Goal: Information Seeking & Learning: Learn about a topic

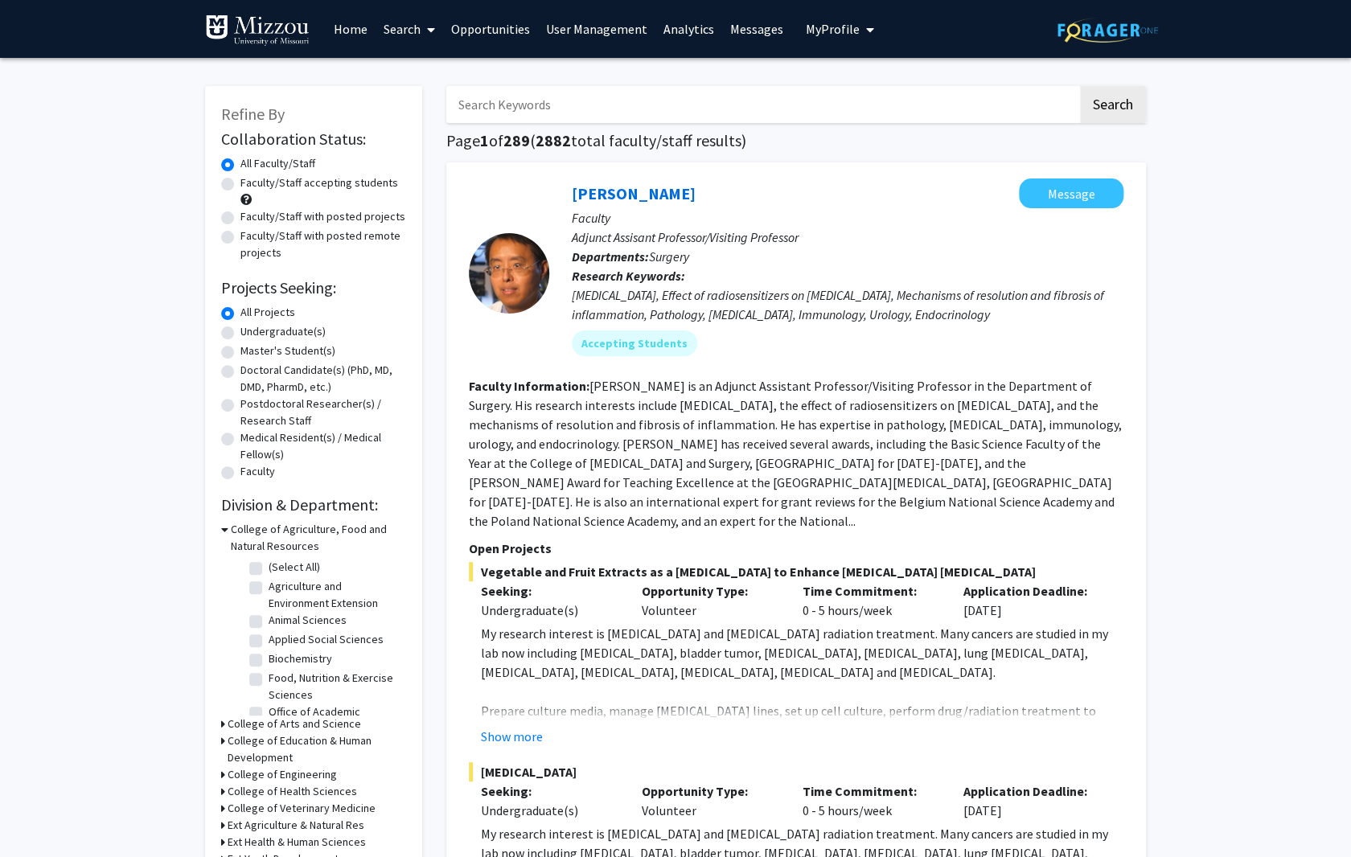
click at [605, 30] on link "User Management" at bounding box center [596, 29] width 117 height 56
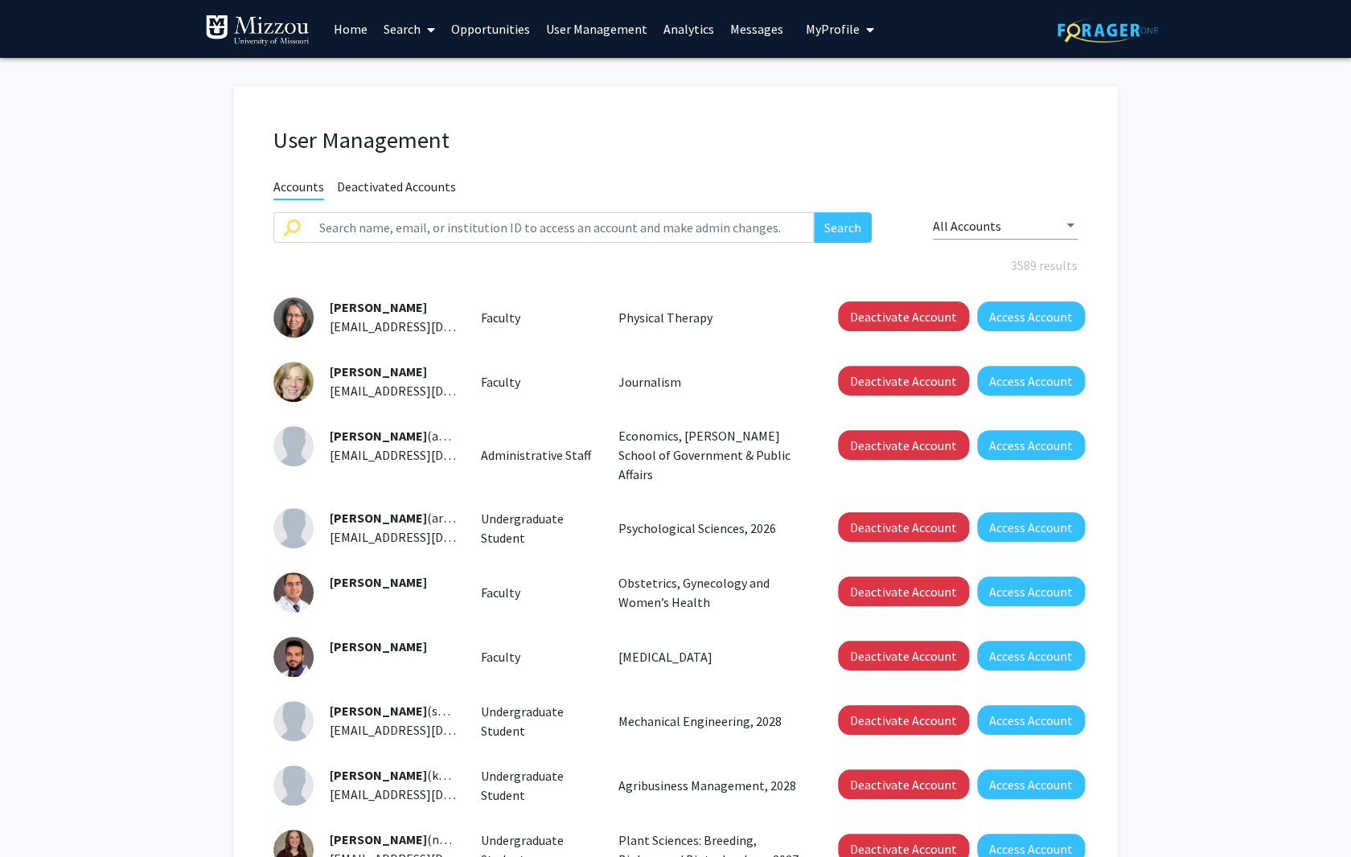
click at [655, 29] on link "Analytics" at bounding box center [688, 29] width 67 height 56
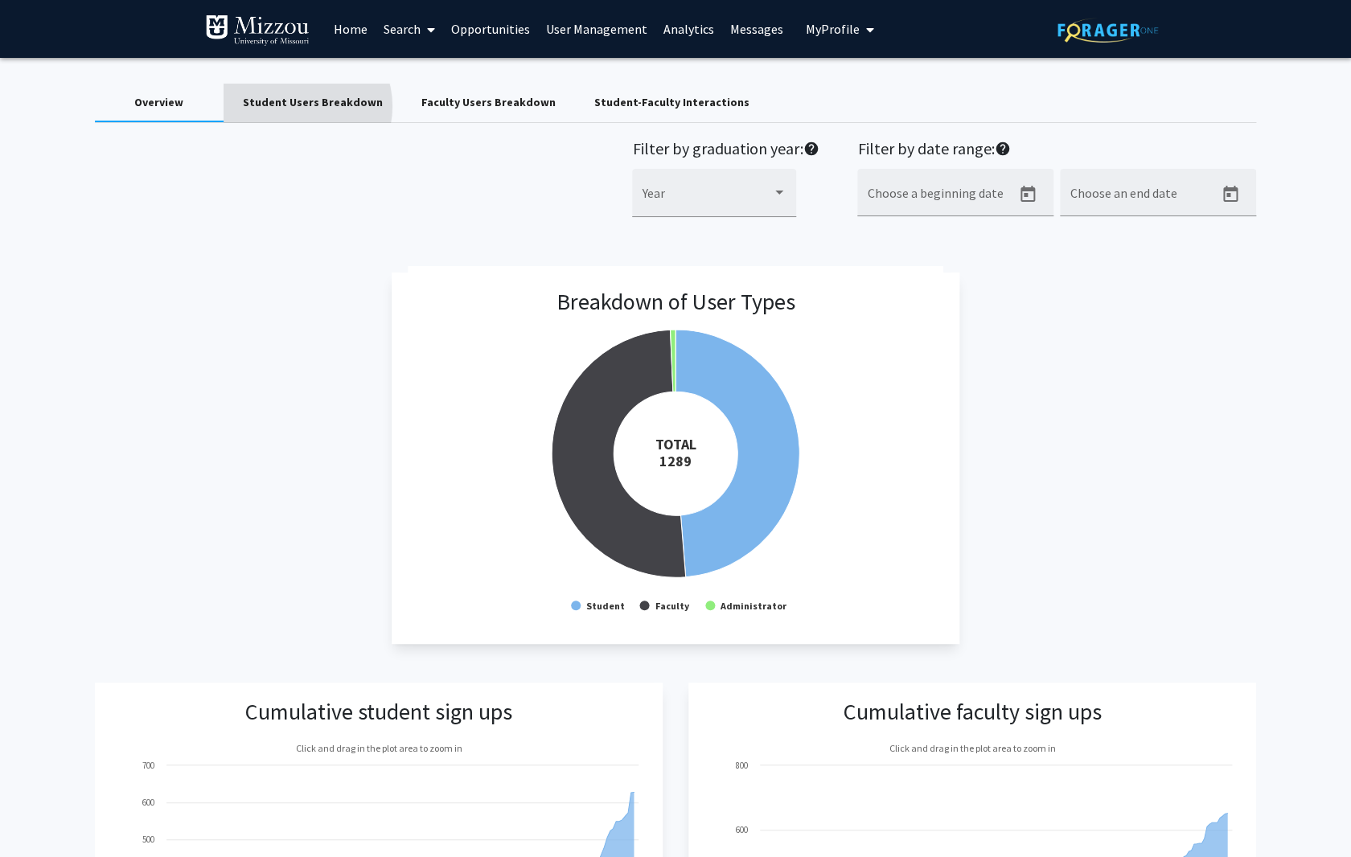
click at [297, 106] on div "Student Users Breakdown" at bounding box center [313, 102] width 140 height 17
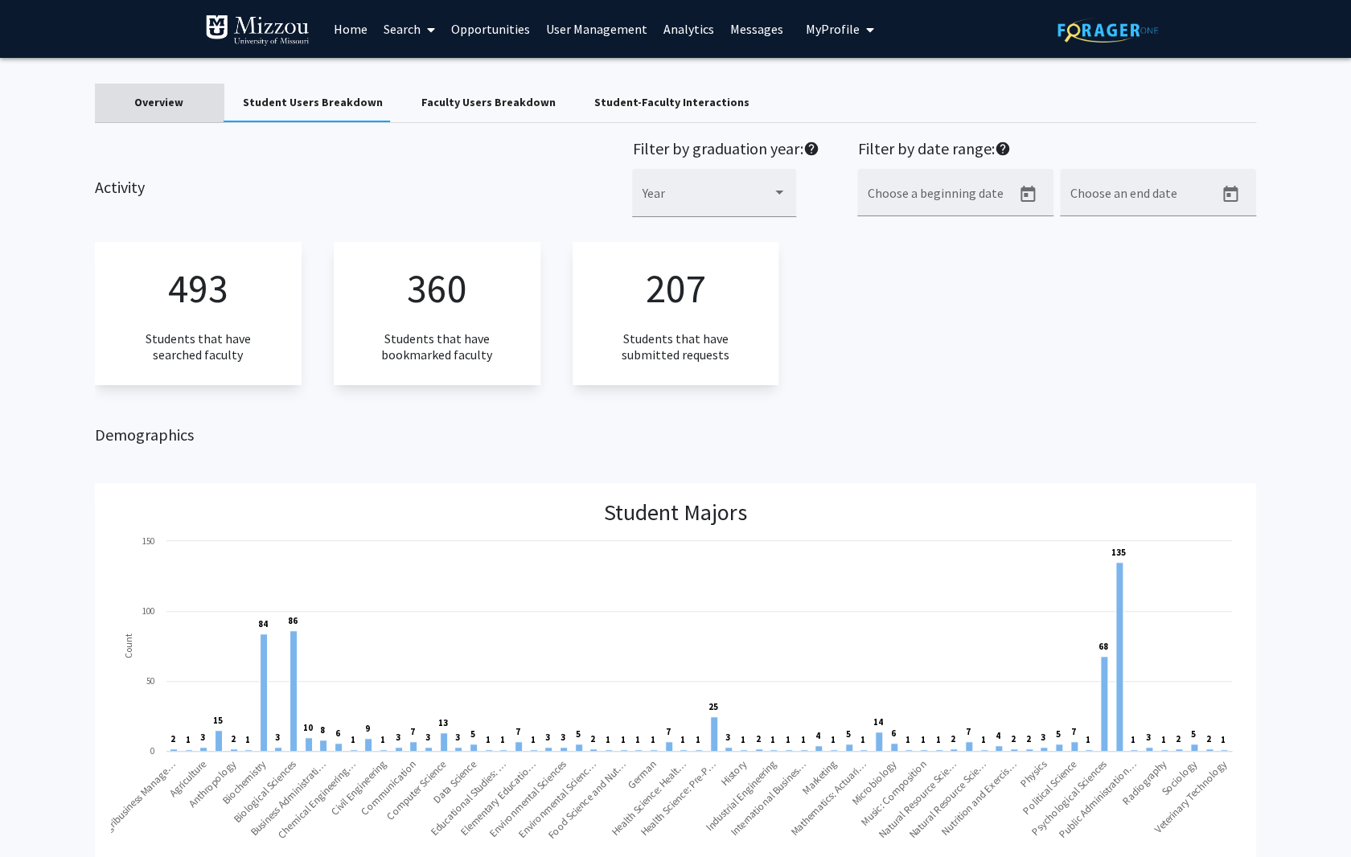
click at [159, 104] on div "Overview" at bounding box center [158, 102] width 49 height 17
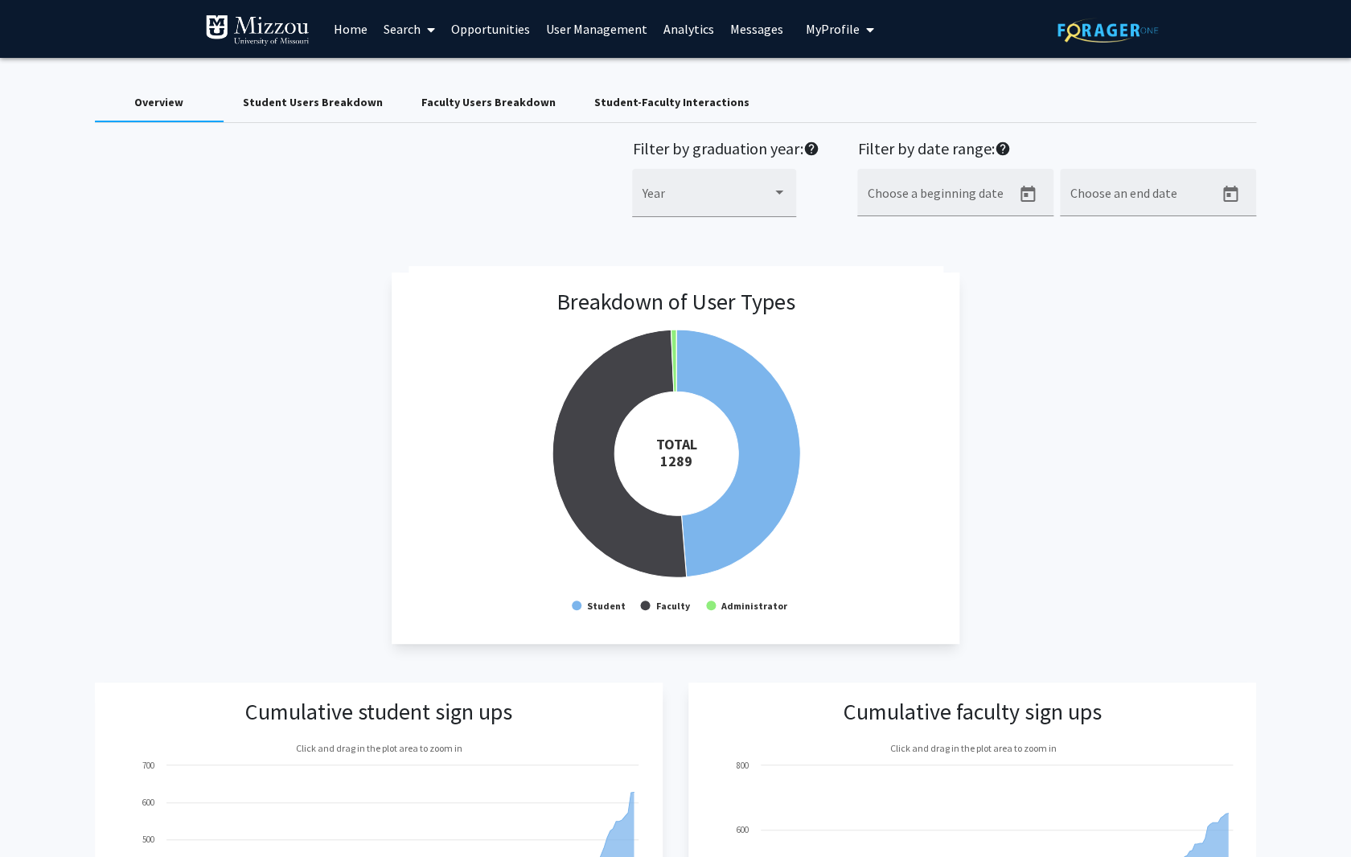
click at [480, 106] on div "Faculty Users Breakdown" at bounding box center [488, 102] width 134 height 17
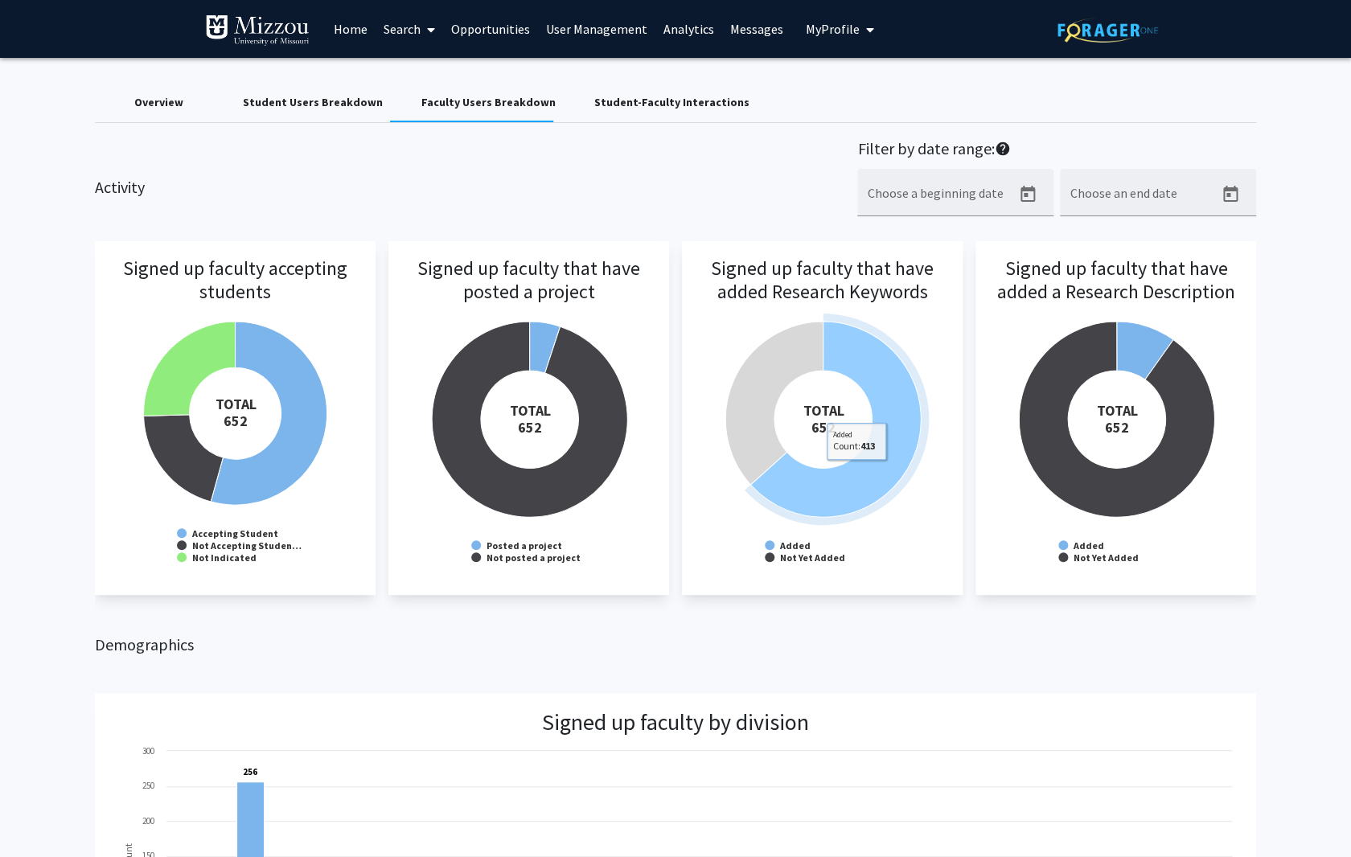
click at [857, 473] on icon at bounding box center [835, 419] width 170 height 195
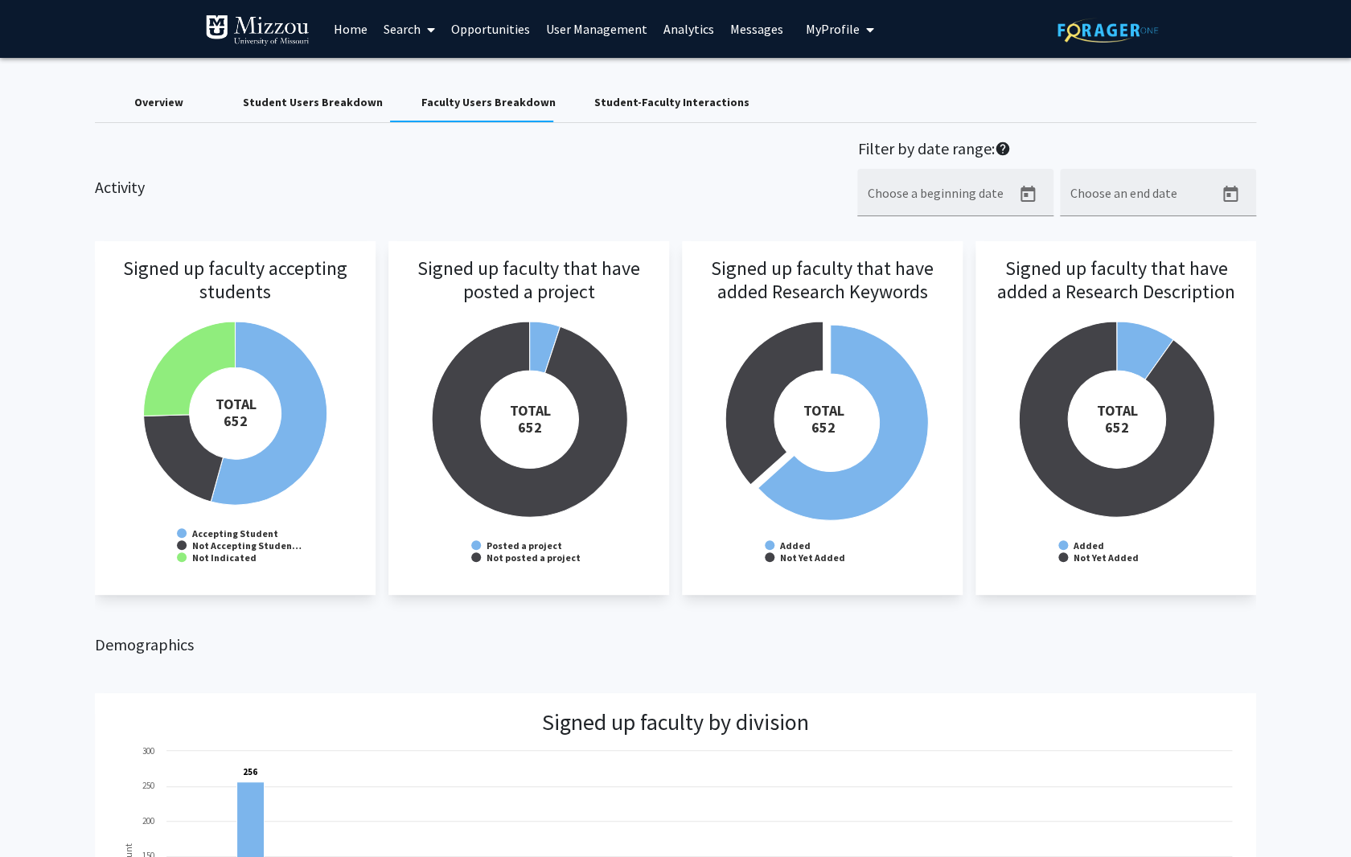
click at [544, 346] on h3 "Signed up faculty that have posted a project" at bounding box center [528, 302] width 248 height 90
click at [402, 28] on link "Search" at bounding box center [410, 29] width 68 height 56
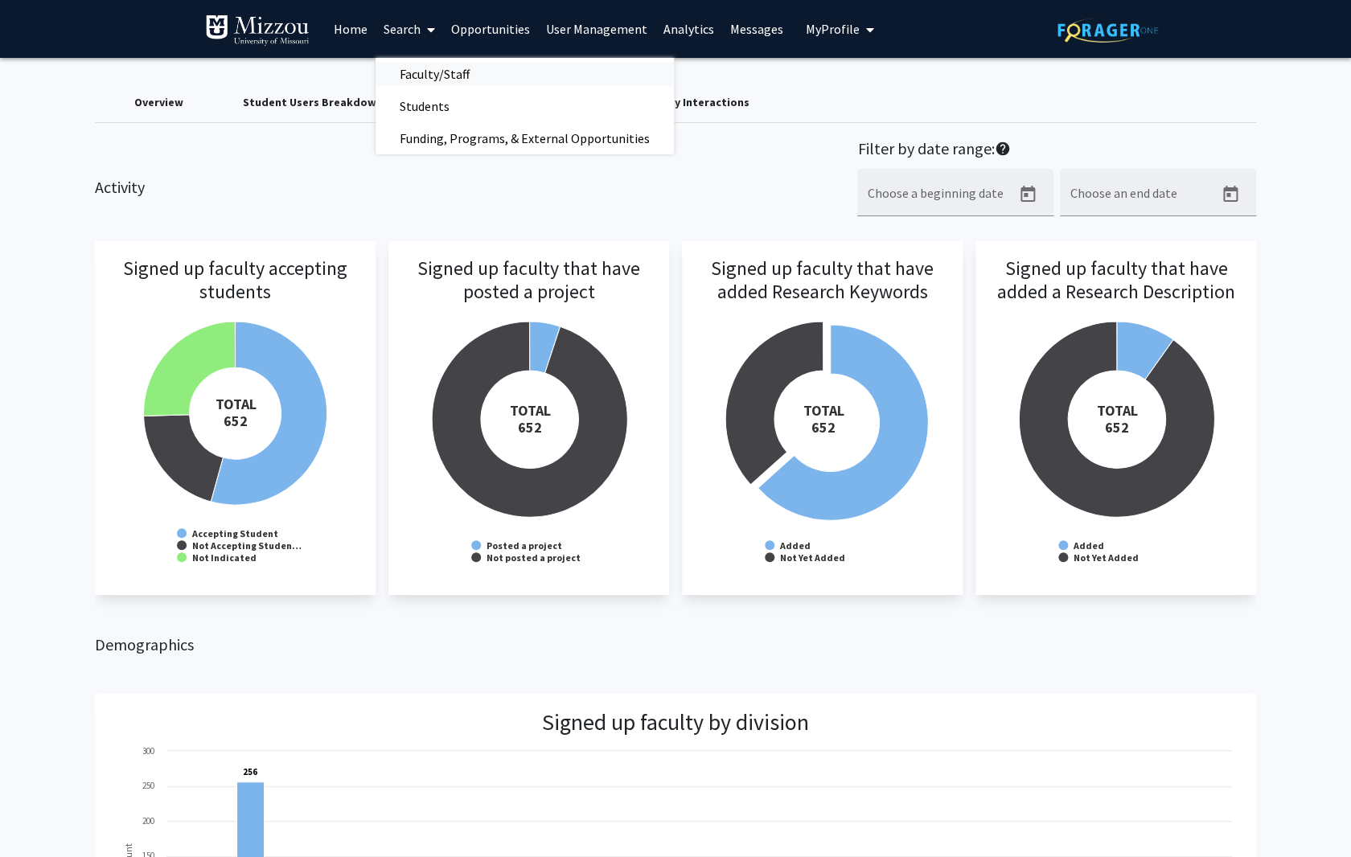
click at [408, 68] on span "Faculty/Staff" at bounding box center [435, 74] width 118 height 32
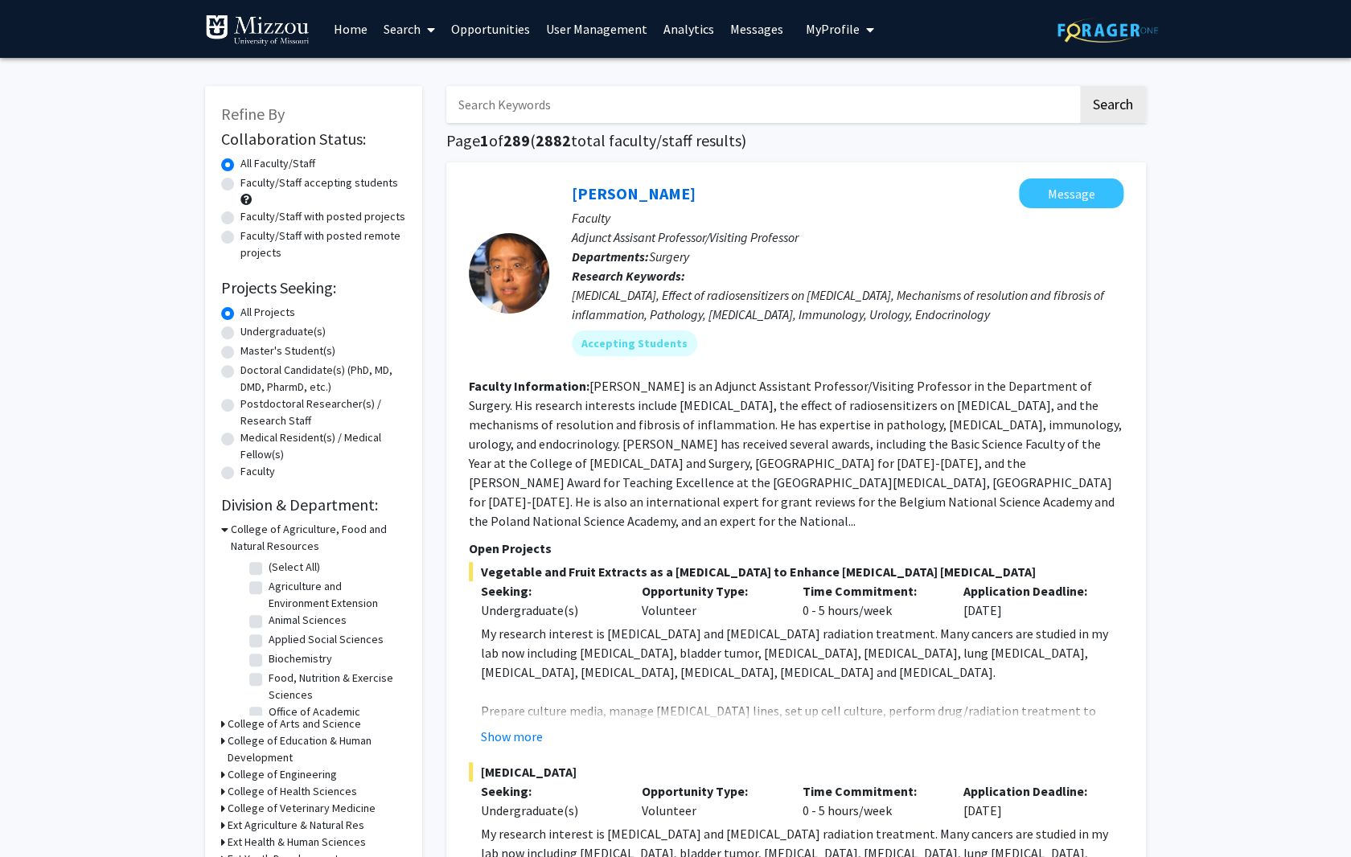
click at [240, 216] on label "Faculty/Staff with posted projects" at bounding box center [322, 216] width 165 height 17
click at [240, 216] on input "Faculty/Staff with posted projects" at bounding box center [245, 213] width 10 height 10
radio input "true"
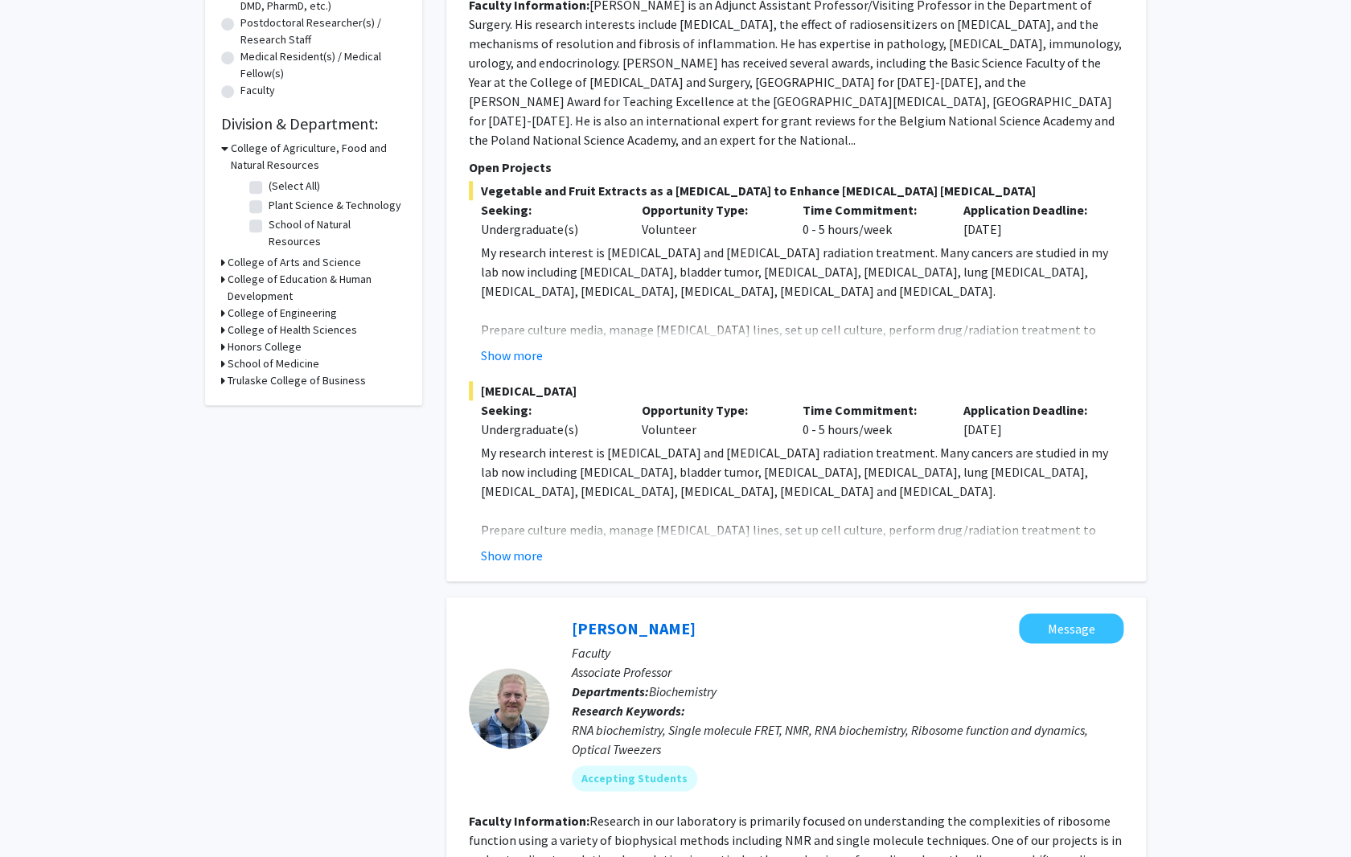
scroll to position [400, 0]
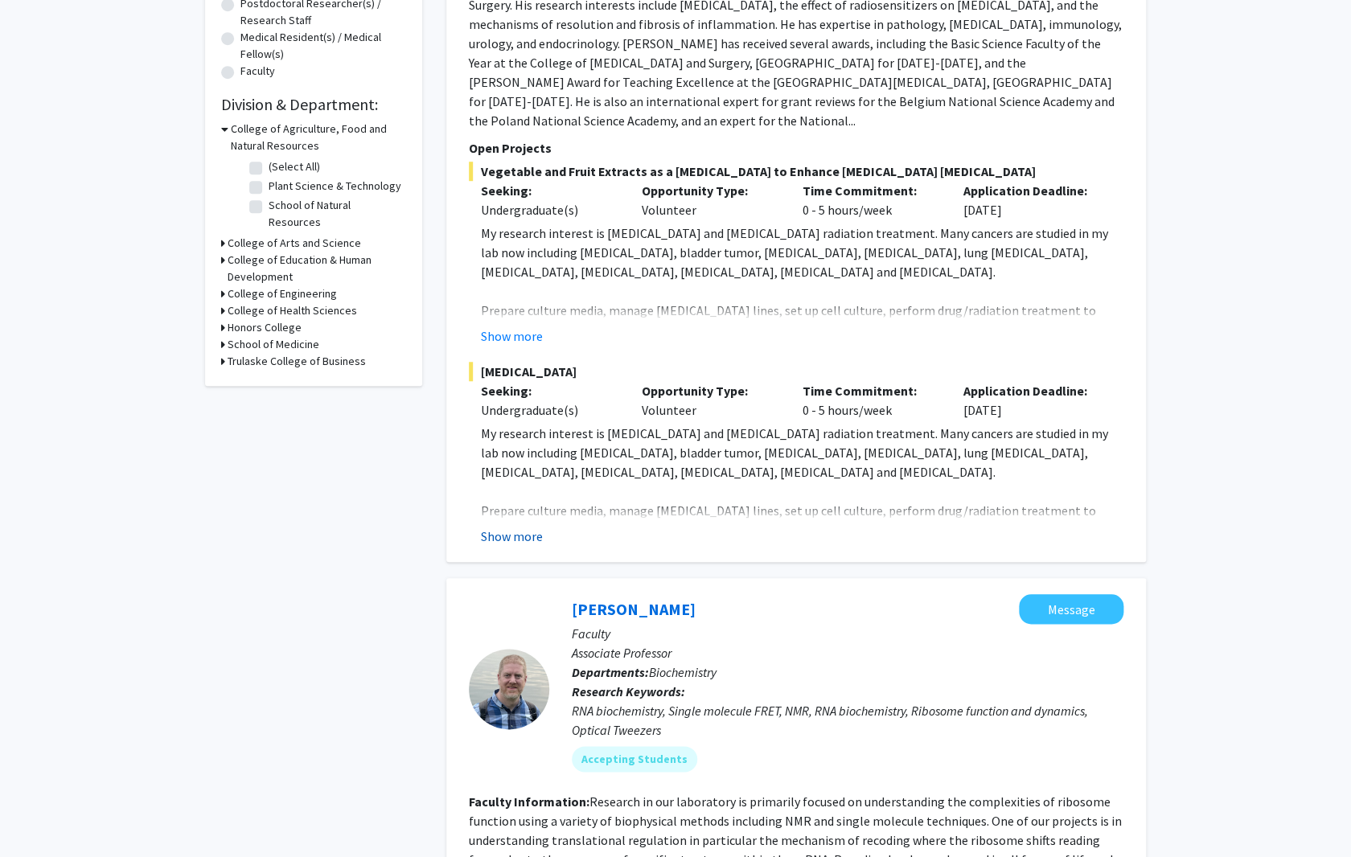
click at [507, 527] on button "Show more" at bounding box center [512, 536] width 62 height 19
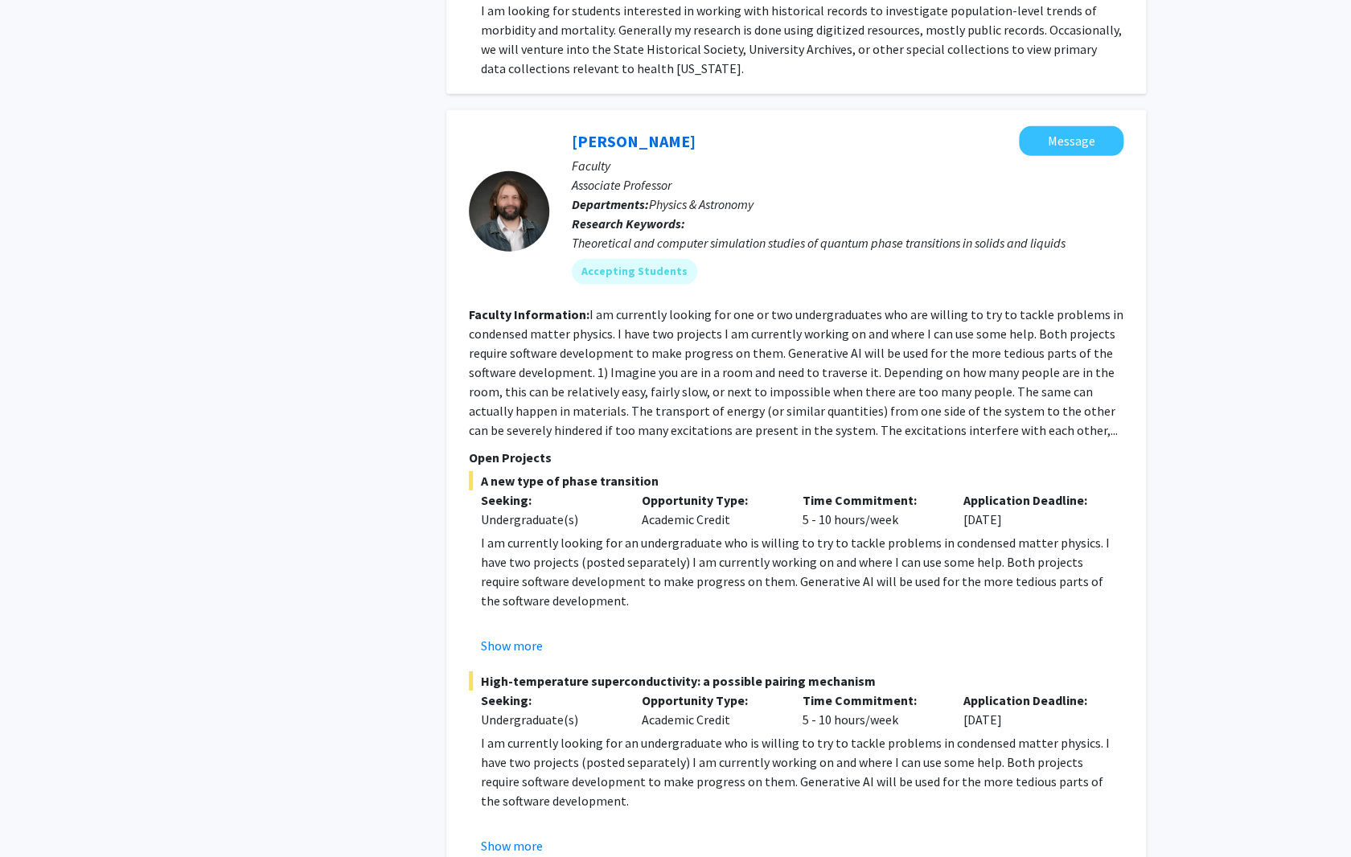
scroll to position [7416, 0]
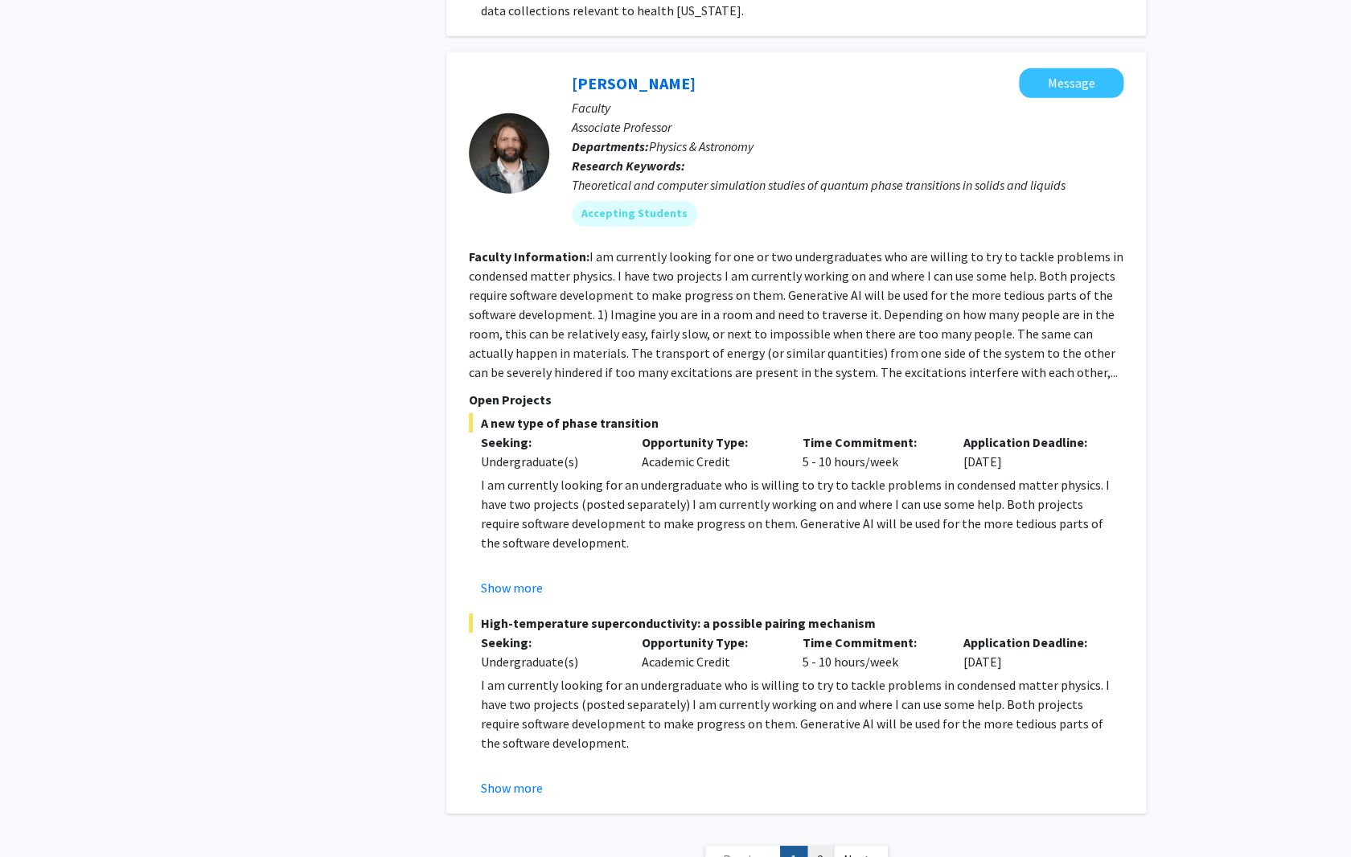
click at [816, 846] on link "2" at bounding box center [820, 860] width 27 height 28
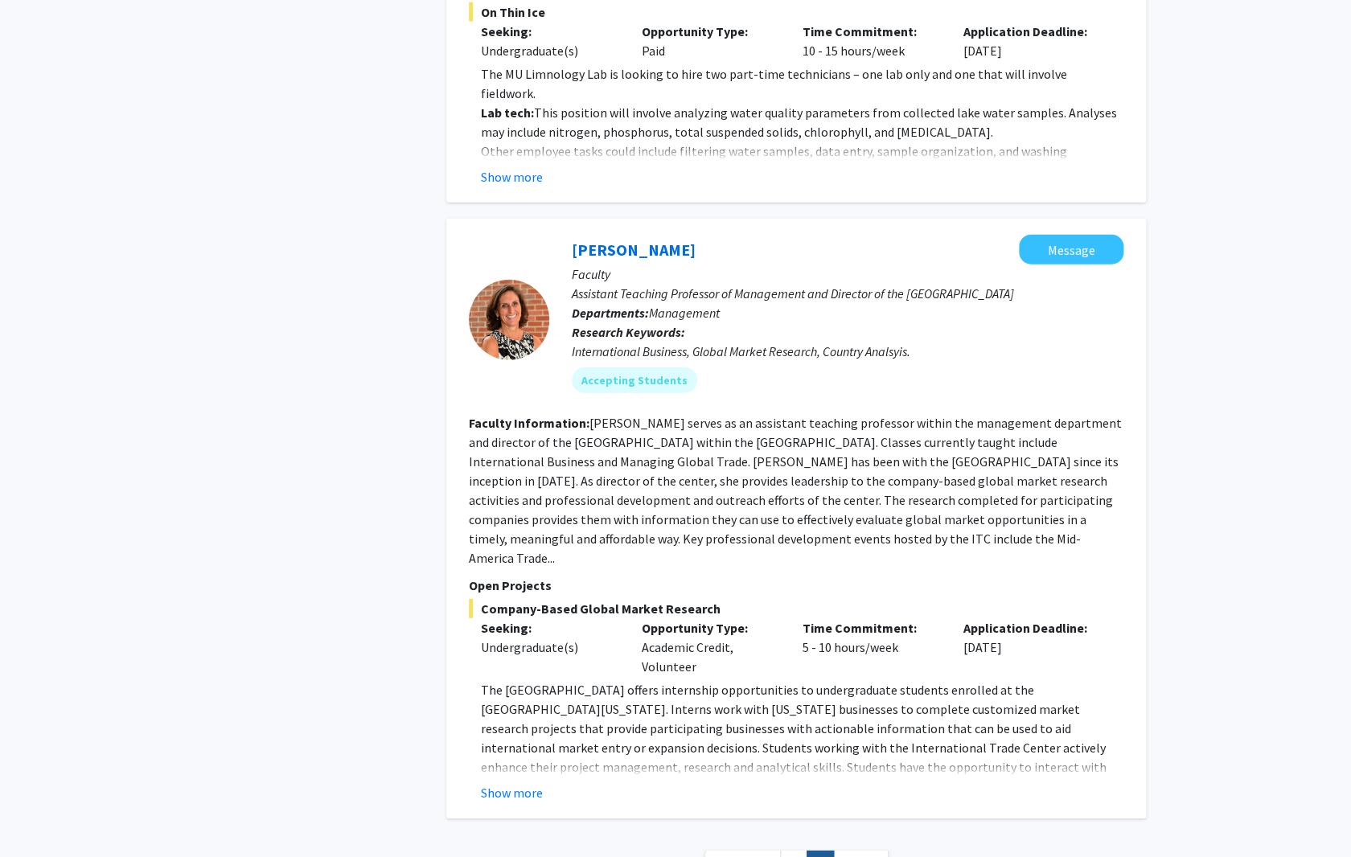
scroll to position [4374, 0]
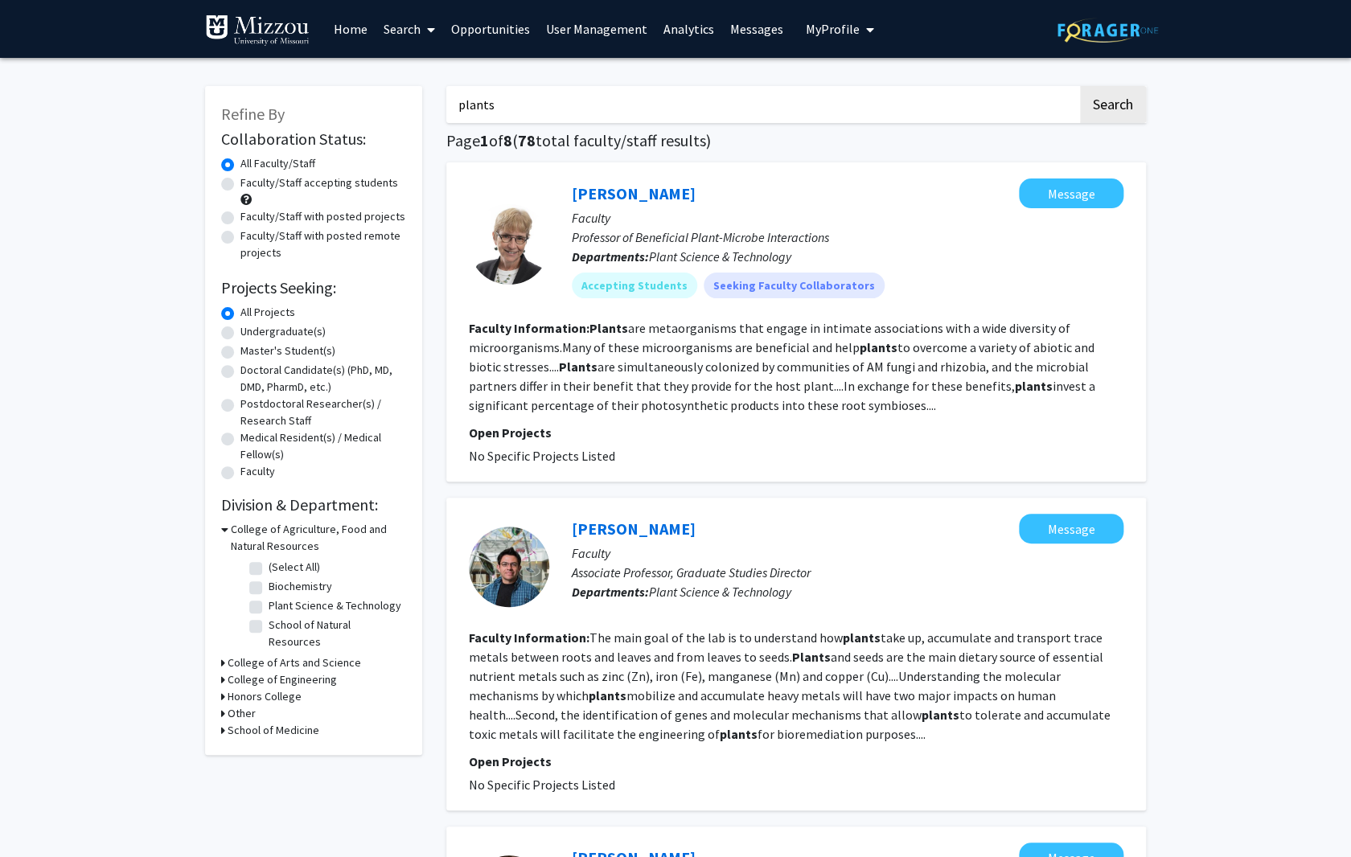
click at [667, 32] on link "Analytics" at bounding box center [688, 29] width 67 height 56
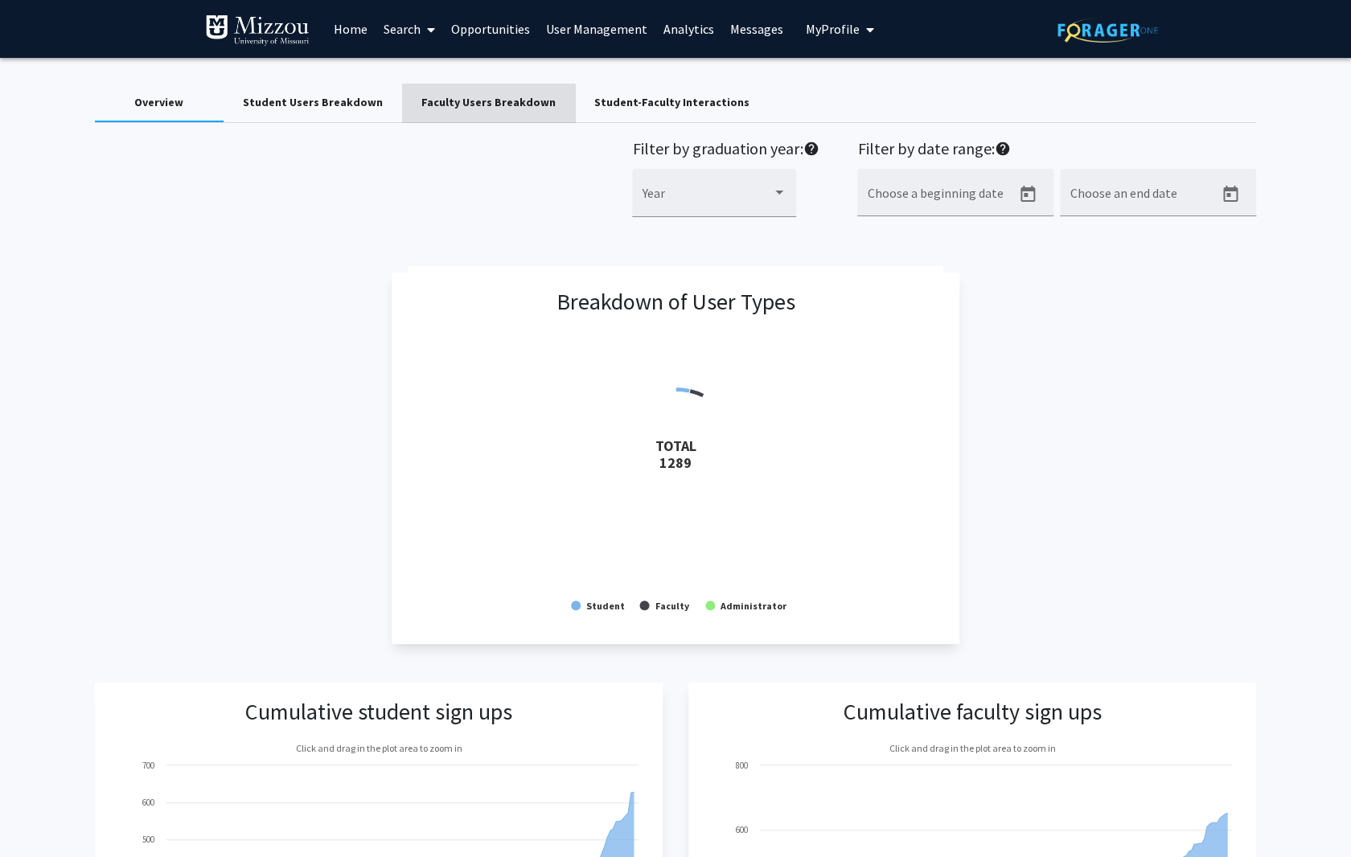
click at [481, 105] on div "Faculty Users Breakdown" at bounding box center [488, 102] width 134 height 17
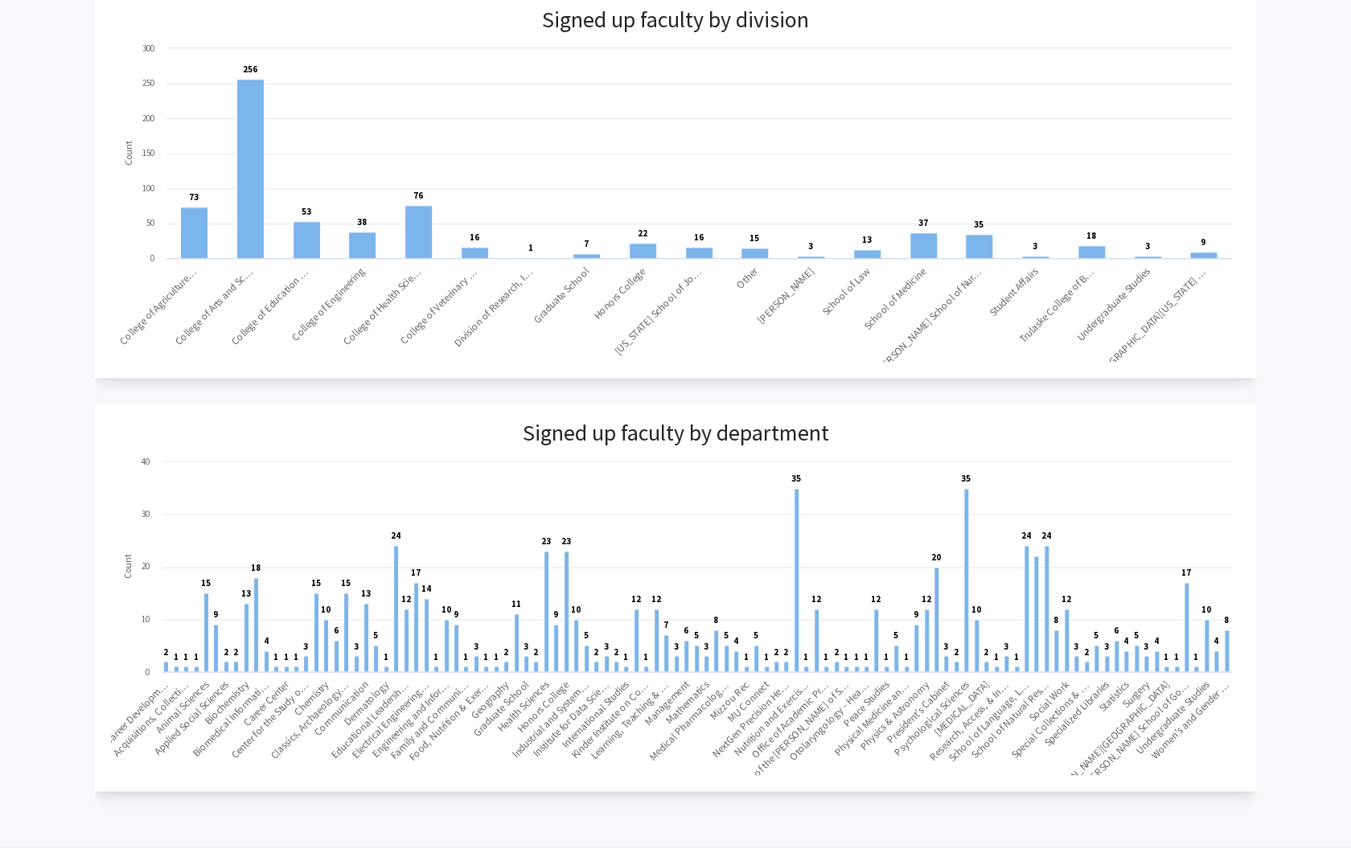
scroll to position [751, 0]
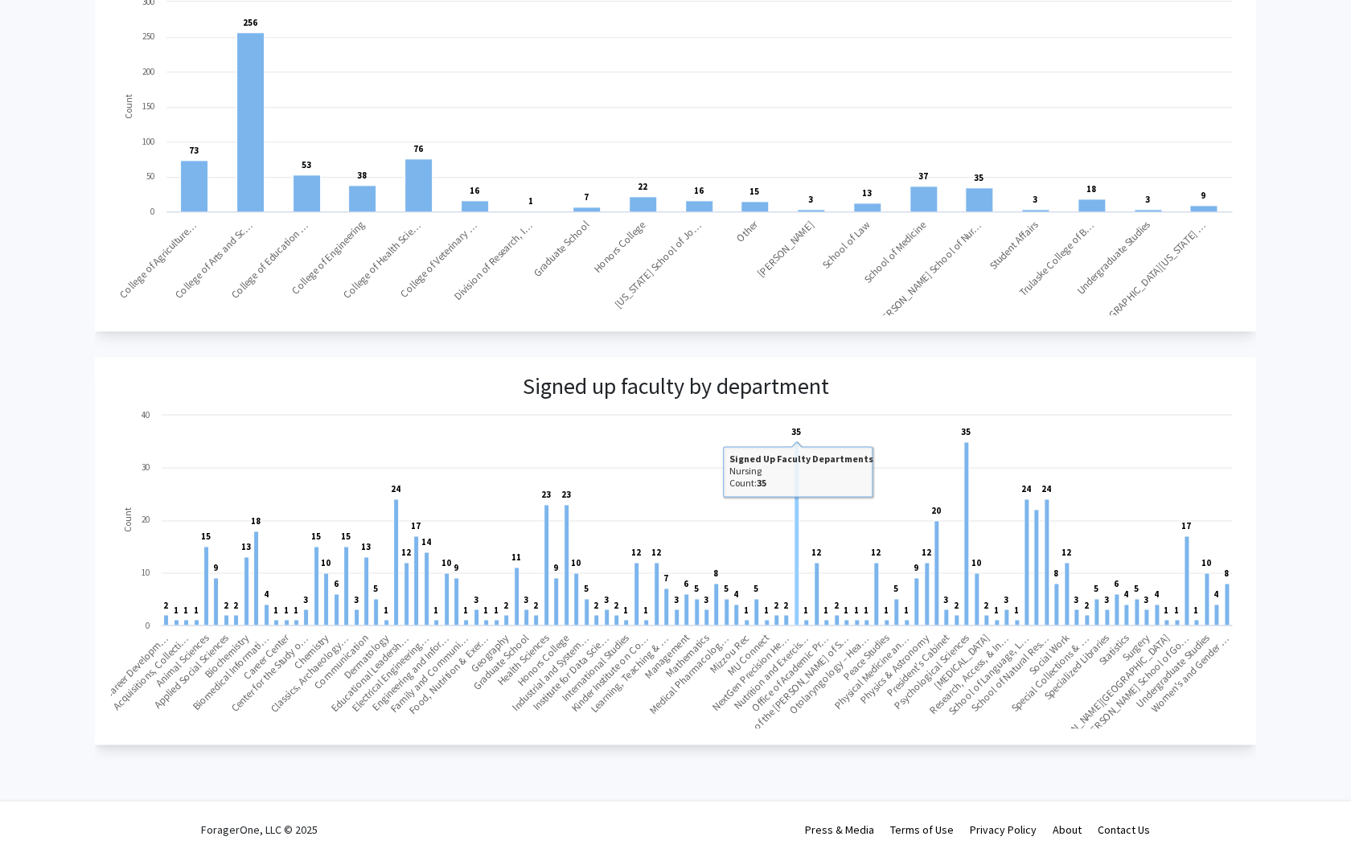
click at [795, 469] on rect at bounding box center [796, 533] width 5 height 183
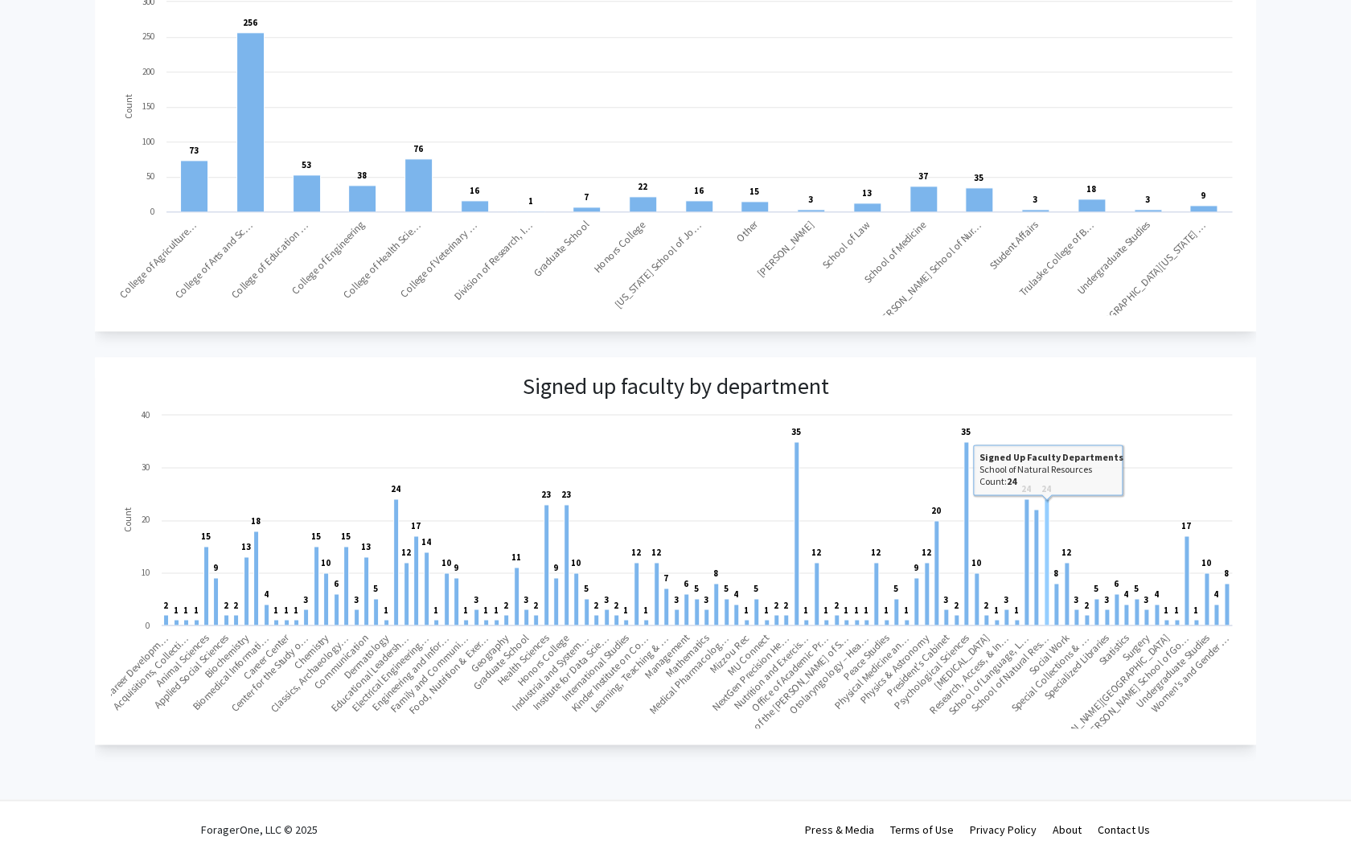
click at [1047, 507] on rect at bounding box center [1046, 562] width 5 height 126
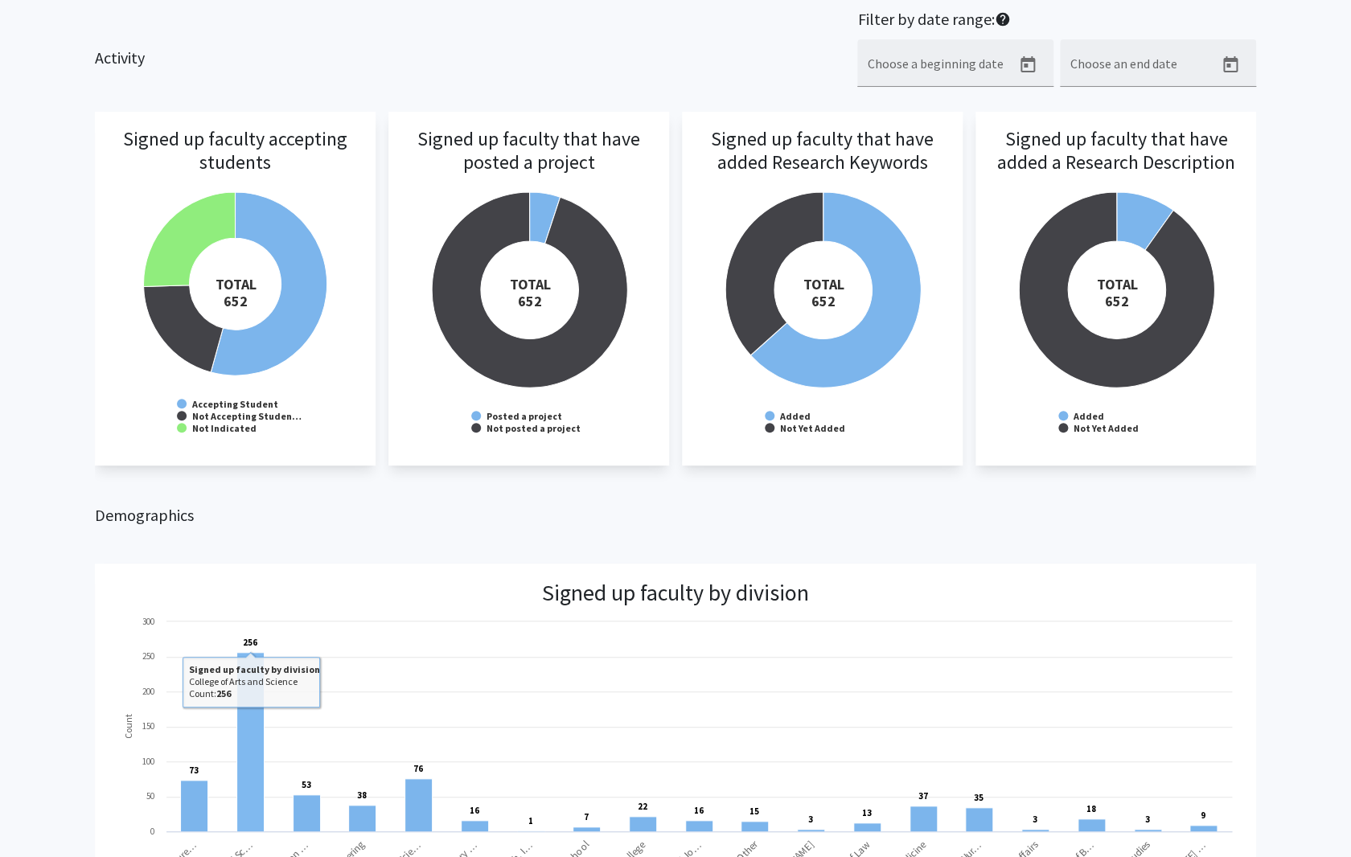
scroll to position [0, 0]
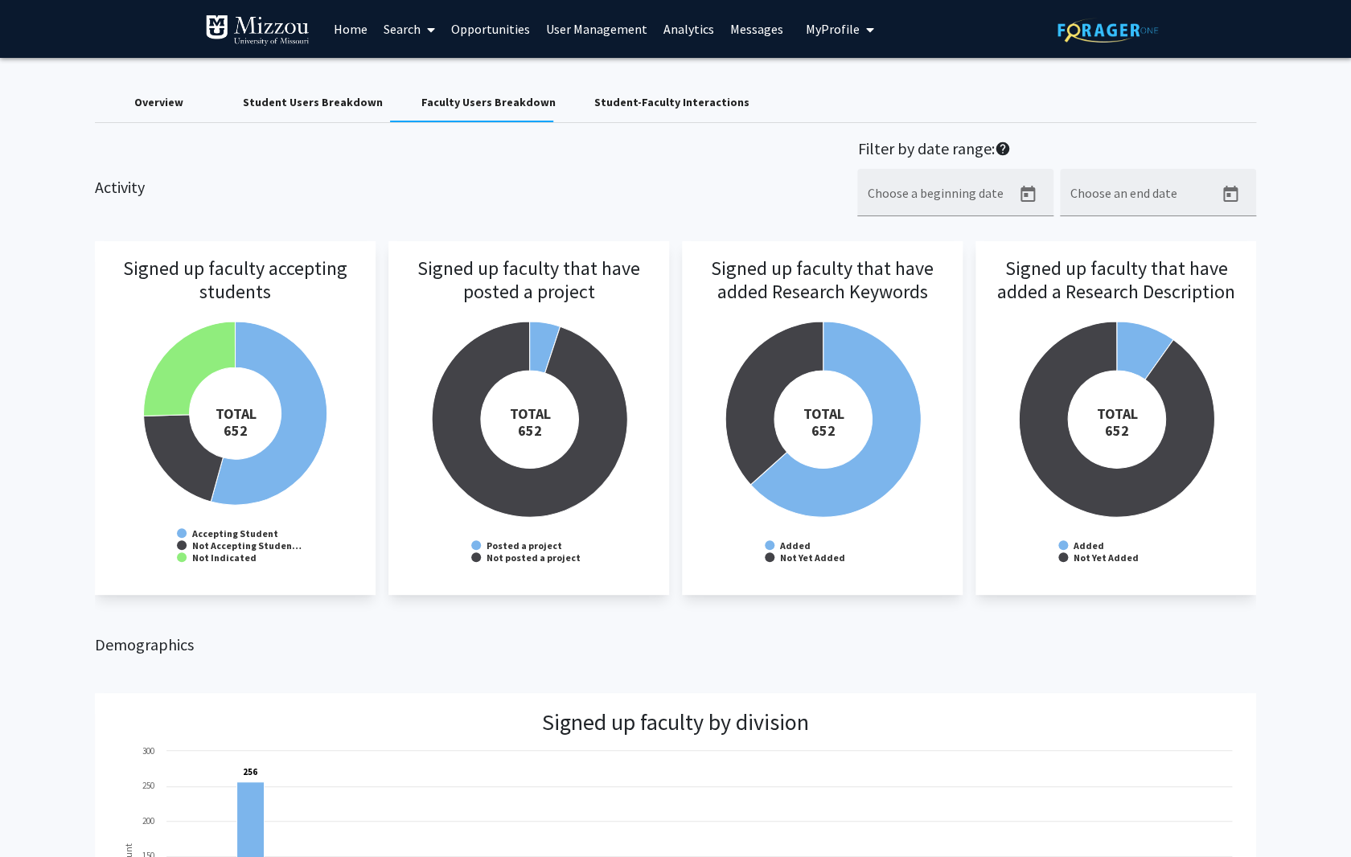
click at [396, 26] on link "Search" at bounding box center [410, 29] width 68 height 56
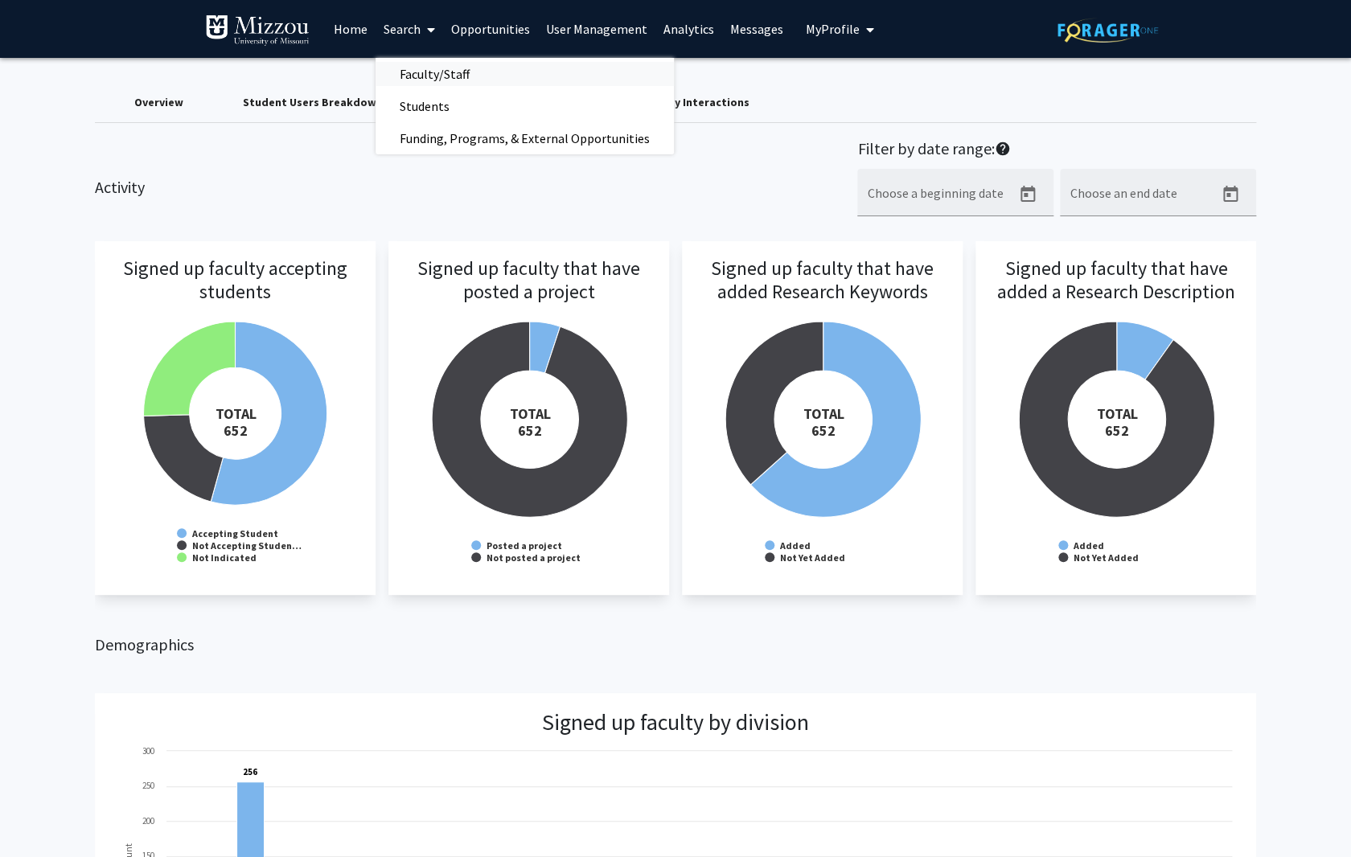
click at [408, 68] on span "Faculty/Staff" at bounding box center [435, 74] width 118 height 32
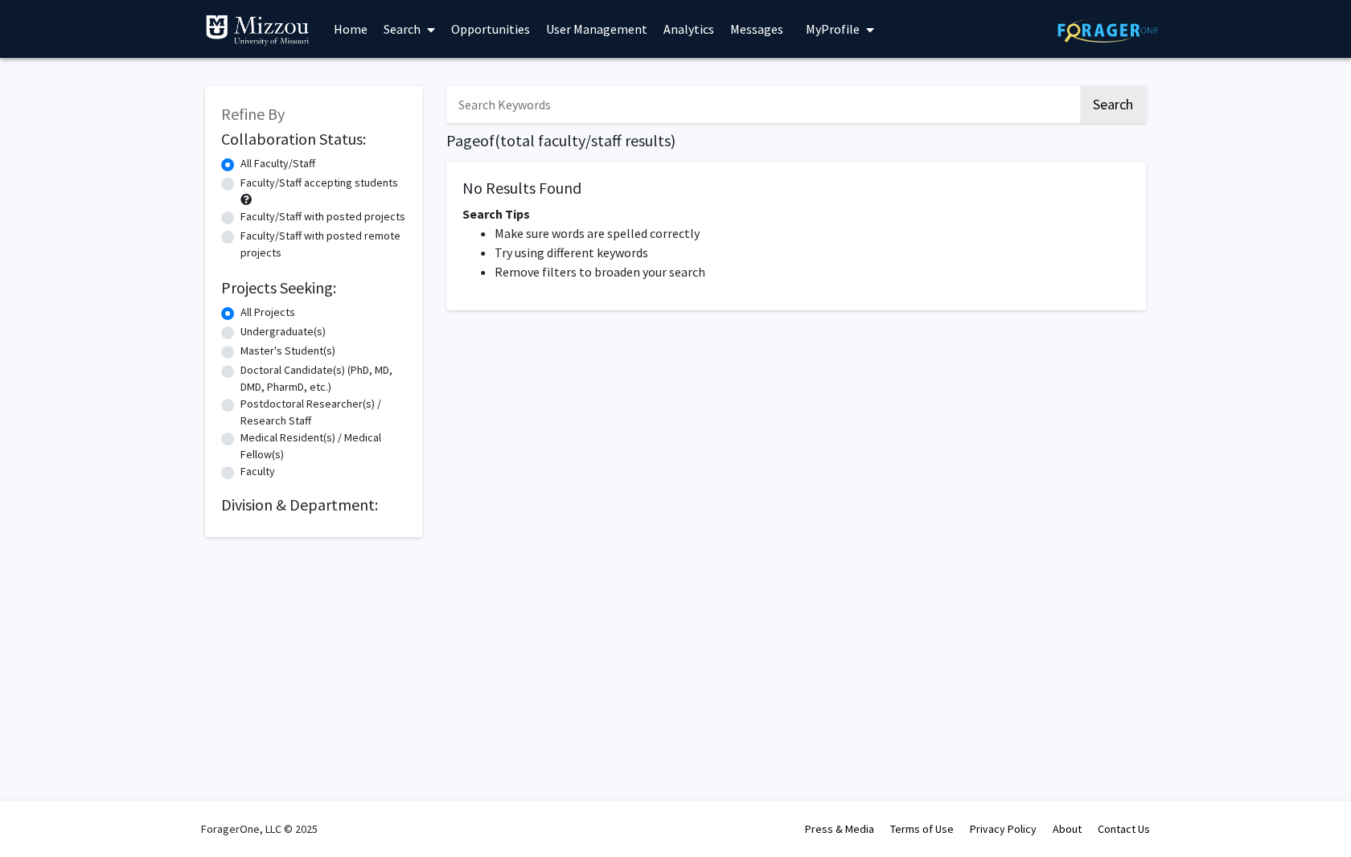
click at [530, 105] on input "Search Keywords" at bounding box center [761, 104] width 631 height 37
click at [1080, 86] on button "Search" at bounding box center [1113, 104] width 66 height 37
click at [657, 87] on input "plants" at bounding box center [761, 104] width 631 height 37
click at [223, 306] on div "All Projects" at bounding box center [313, 313] width 185 height 19
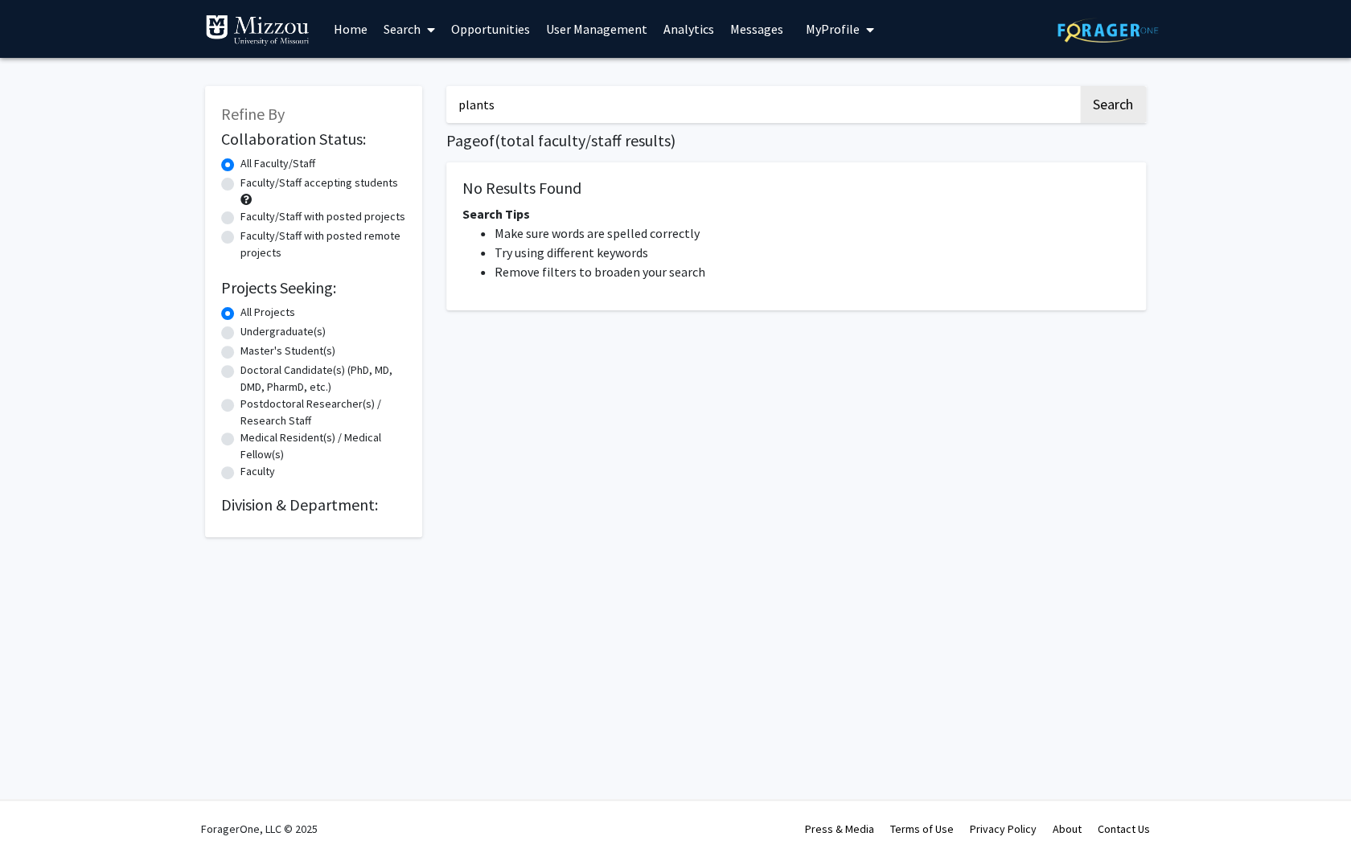
click at [381, 18] on link "Search" at bounding box center [410, 29] width 68 height 56
click at [417, 72] on span "Faculty/Staff" at bounding box center [435, 74] width 118 height 32
click at [512, 109] on input "plants" at bounding box center [761, 104] width 631 height 37
drag, startPoint x: 517, startPoint y: 111, endPoint x: 271, endPoint y: 98, distance: 246.4
click at [446, 98] on input "plants" at bounding box center [761, 104] width 631 height 37
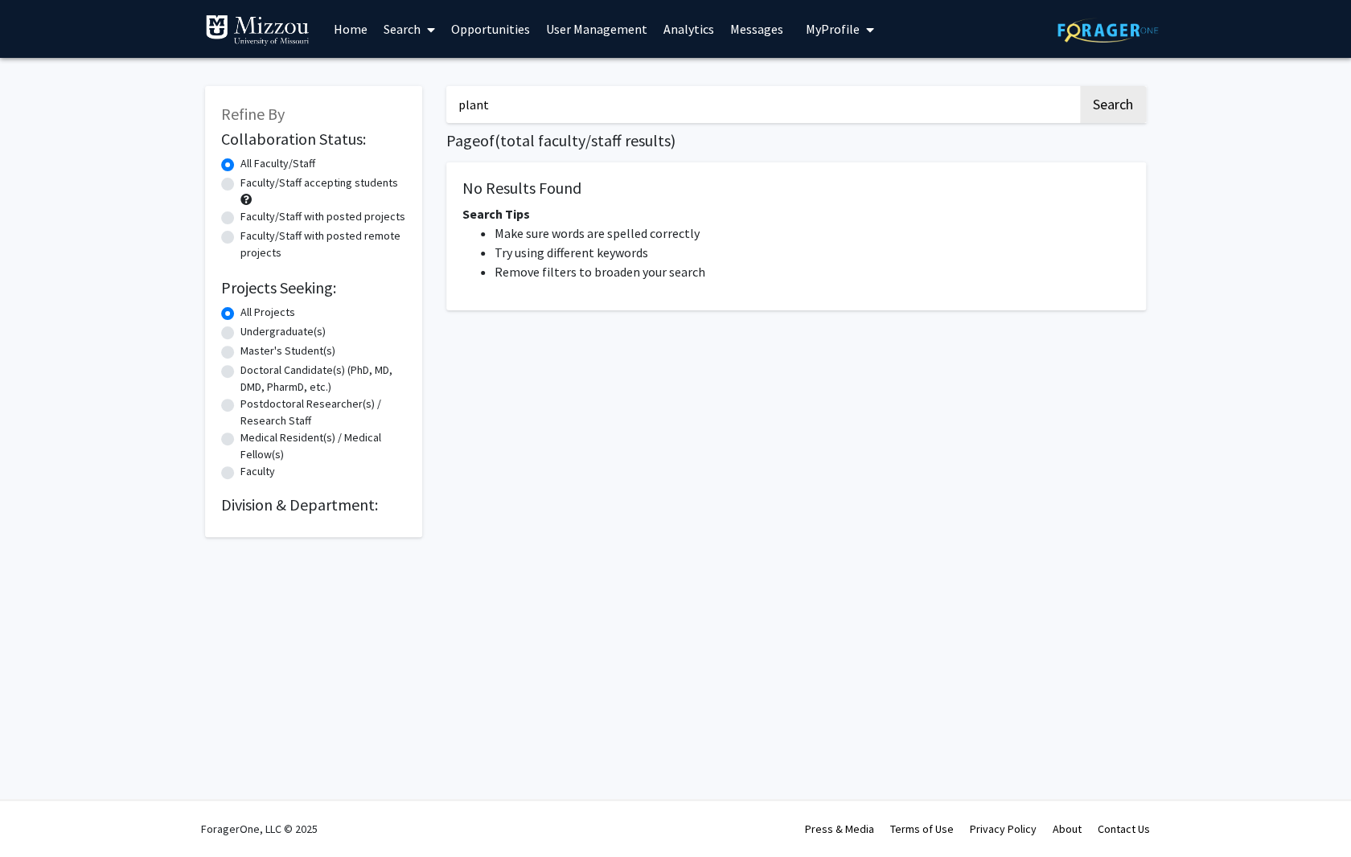
type input "plants"
click at [1080, 86] on button "Search" at bounding box center [1113, 104] width 66 height 37
click at [405, 26] on link "Search" at bounding box center [410, 29] width 68 height 56
click at [410, 103] on span "Students" at bounding box center [425, 106] width 98 height 32
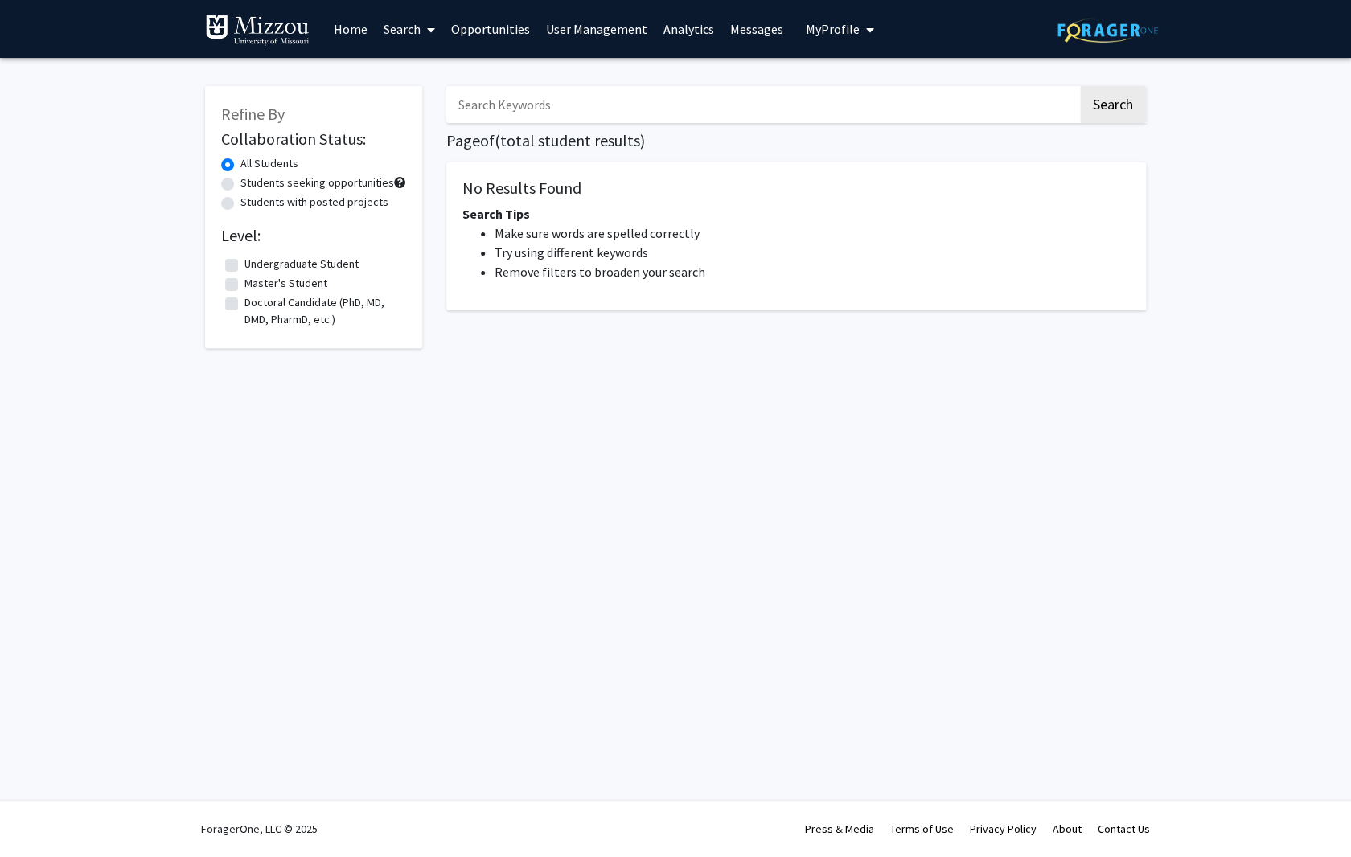
click at [403, 29] on link "Search" at bounding box center [410, 29] width 68 height 56
click at [412, 68] on span "Faculty/Staff" at bounding box center [435, 74] width 118 height 32
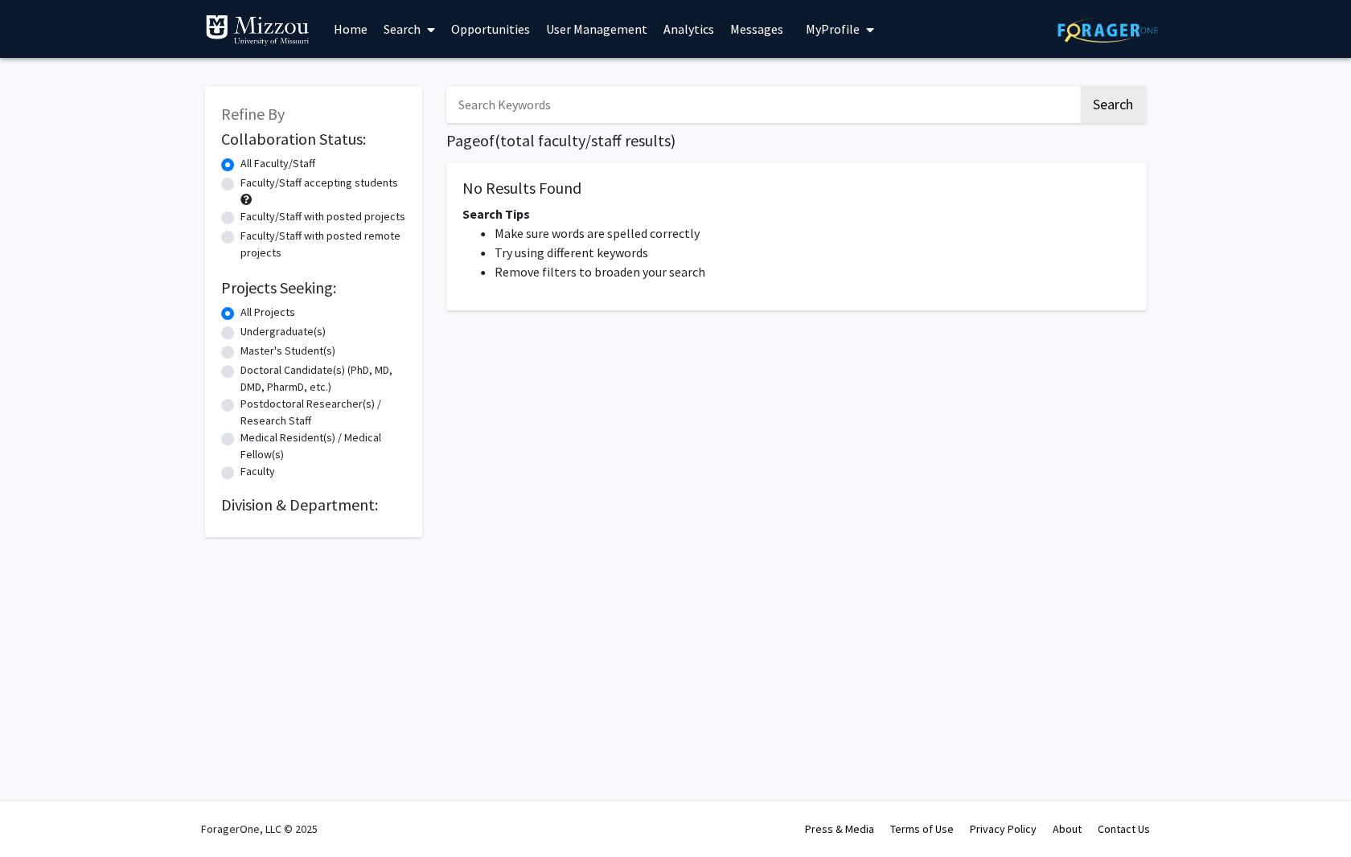
click at [539, 109] on input "Search Keywords" at bounding box center [761, 104] width 631 height 37
type input "o"
type input "plants"
click at [1080, 86] on button "Search" at bounding box center [1113, 104] width 66 height 37
click at [347, 26] on link "Home" at bounding box center [351, 29] width 50 height 56
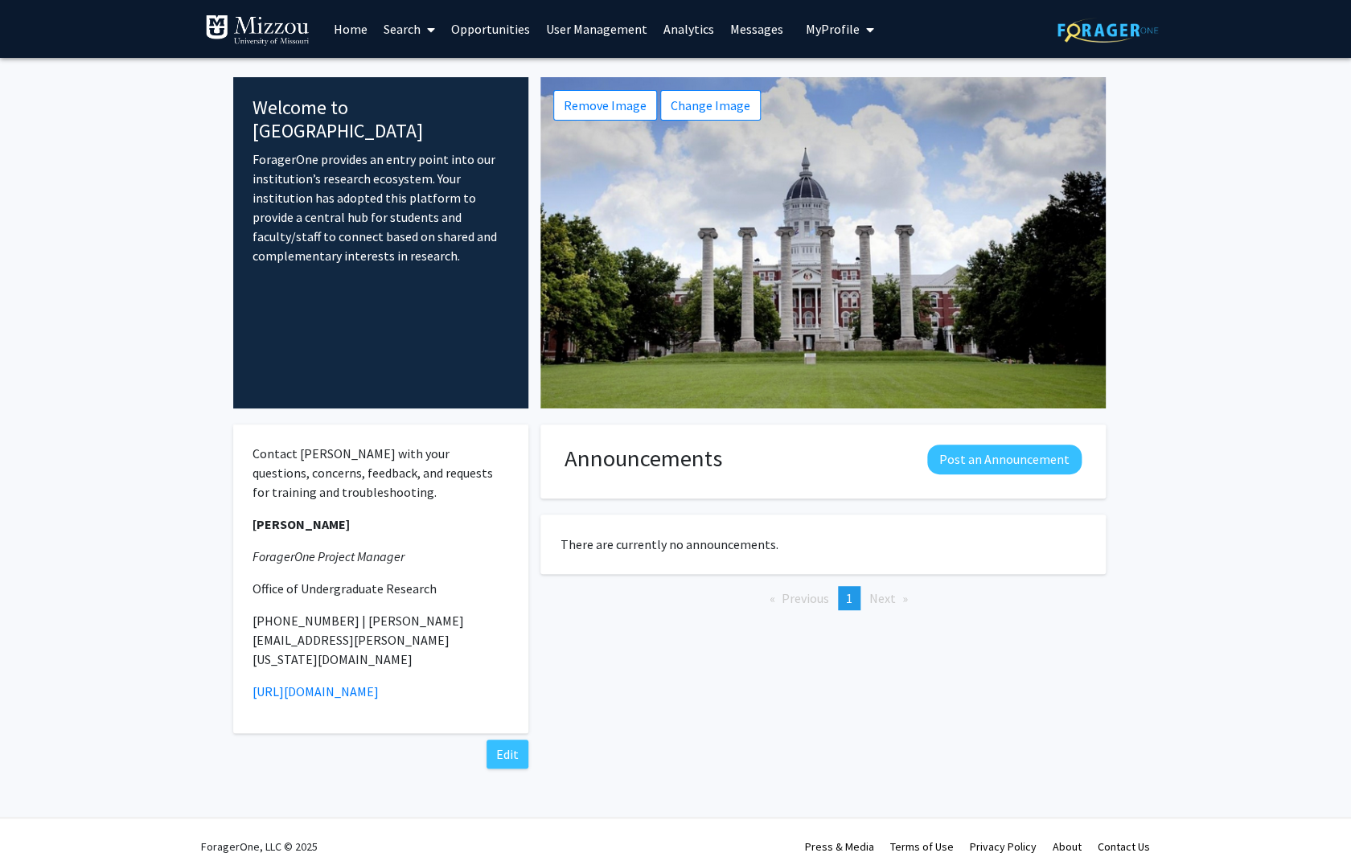
click at [496, 30] on link "Opportunities" at bounding box center [490, 29] width 95 height 56
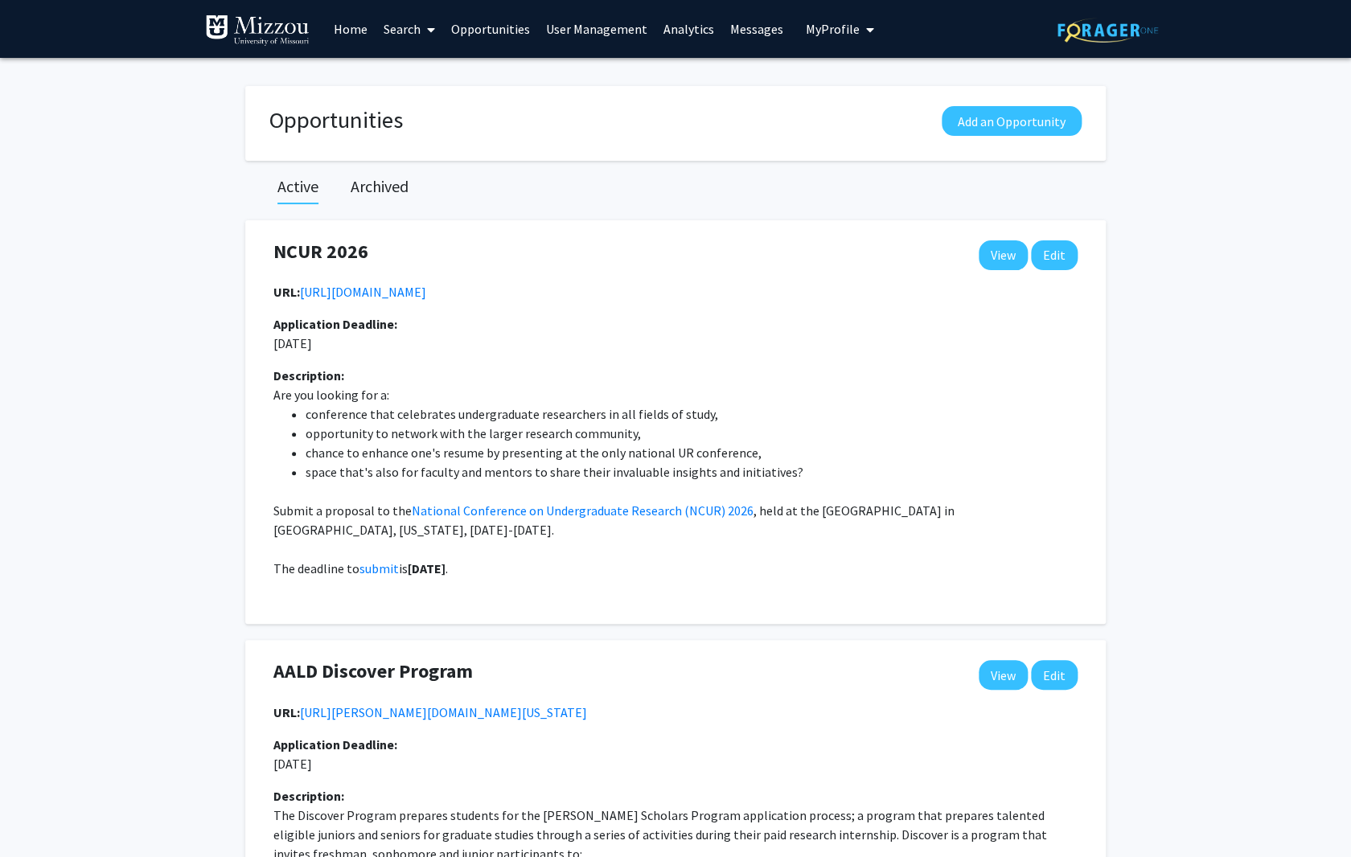
click at [421, 30] on link "Search" at bounding box center [410, 29] width 68 height 56
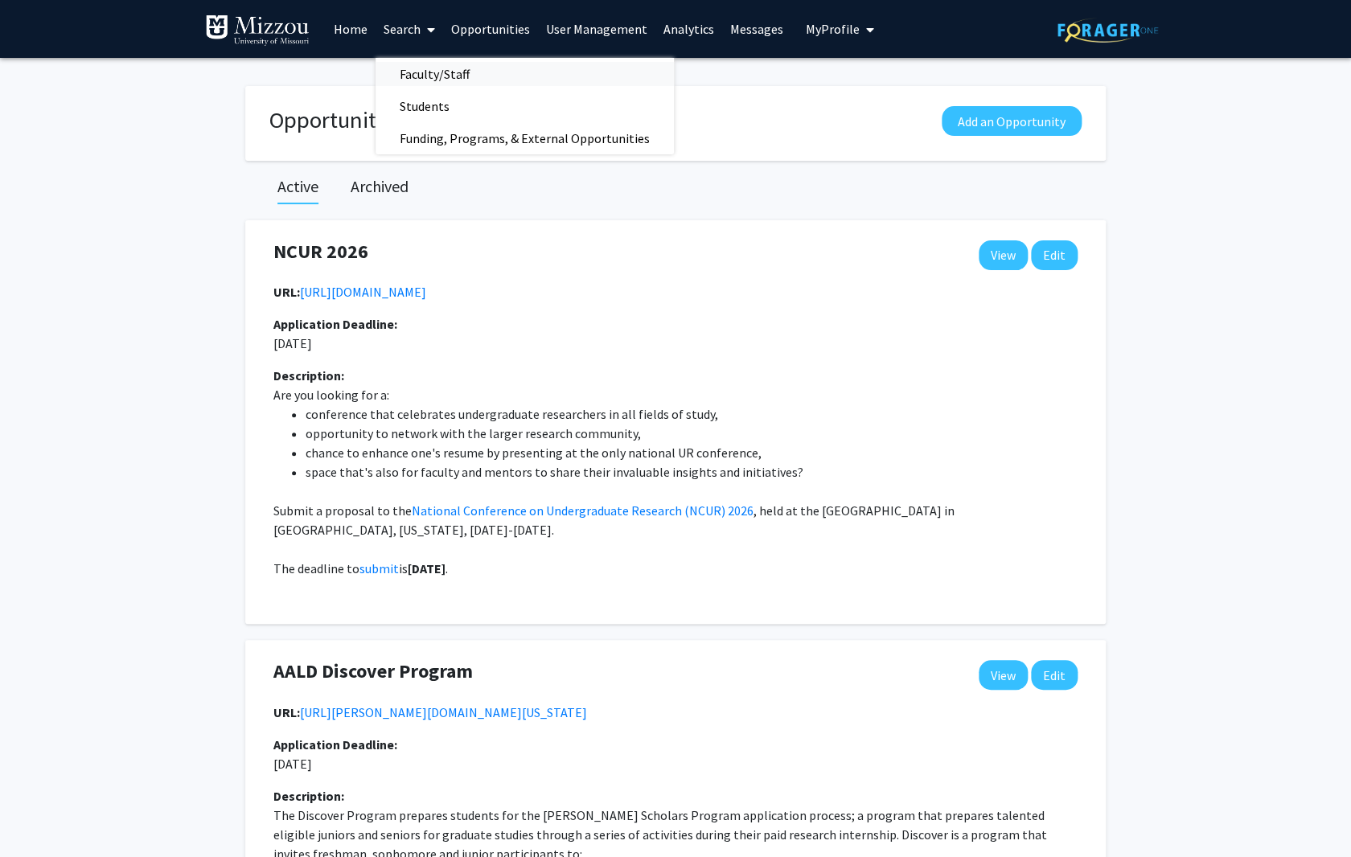
click at [422, 73] on span "Faculty/Staff" at bounding box center [435, 74] width 118 height 32
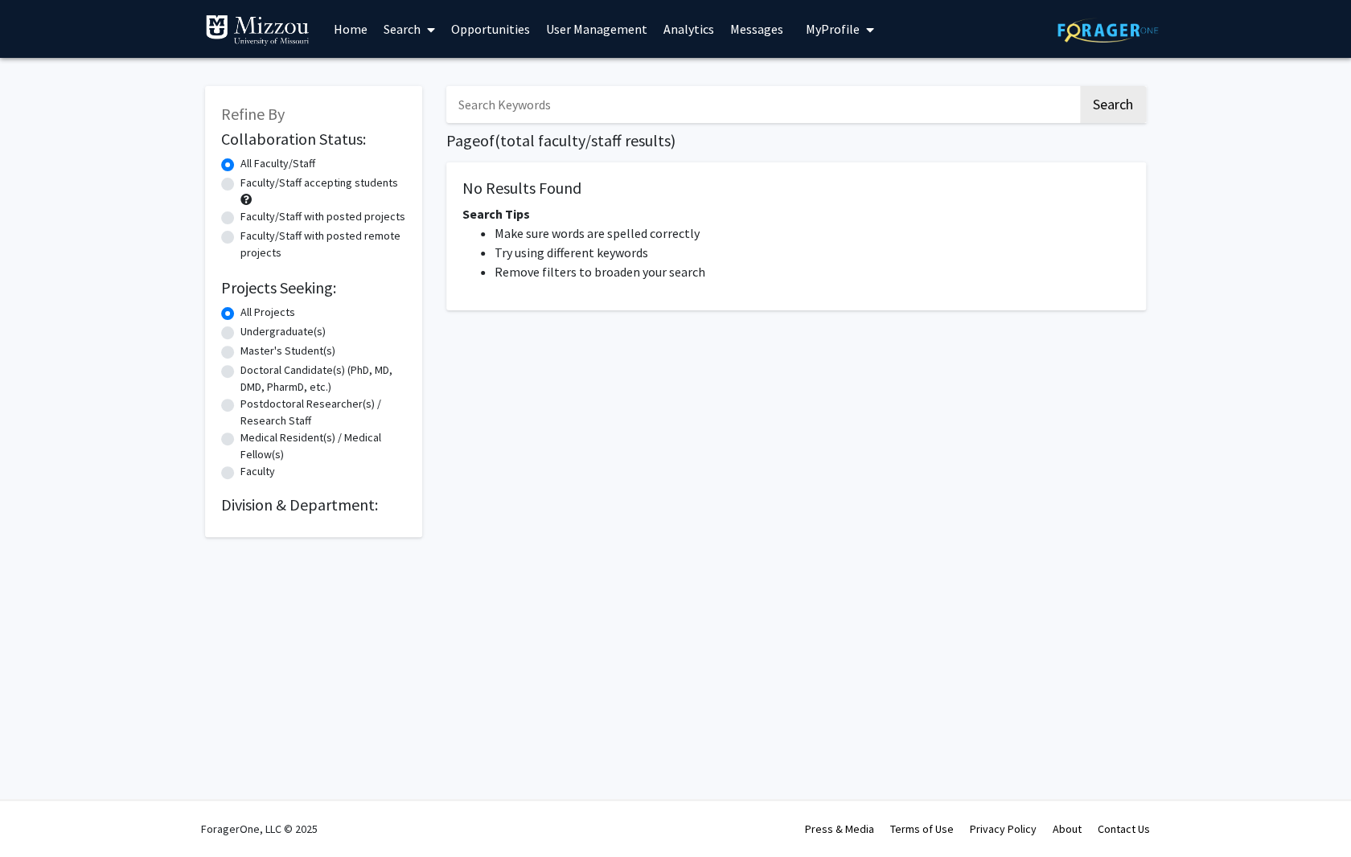
click at [519, 101] on input "Search Keywords" at bounding box center [761, 104] width 631 height 37
type input "plants"
click at [1080, 86] on button "Search" at bounding box center [1113, 104] width 66 height 37
click at [240, 309] on label "All Projects" at bounding box center [267, 312] width 55 height 17
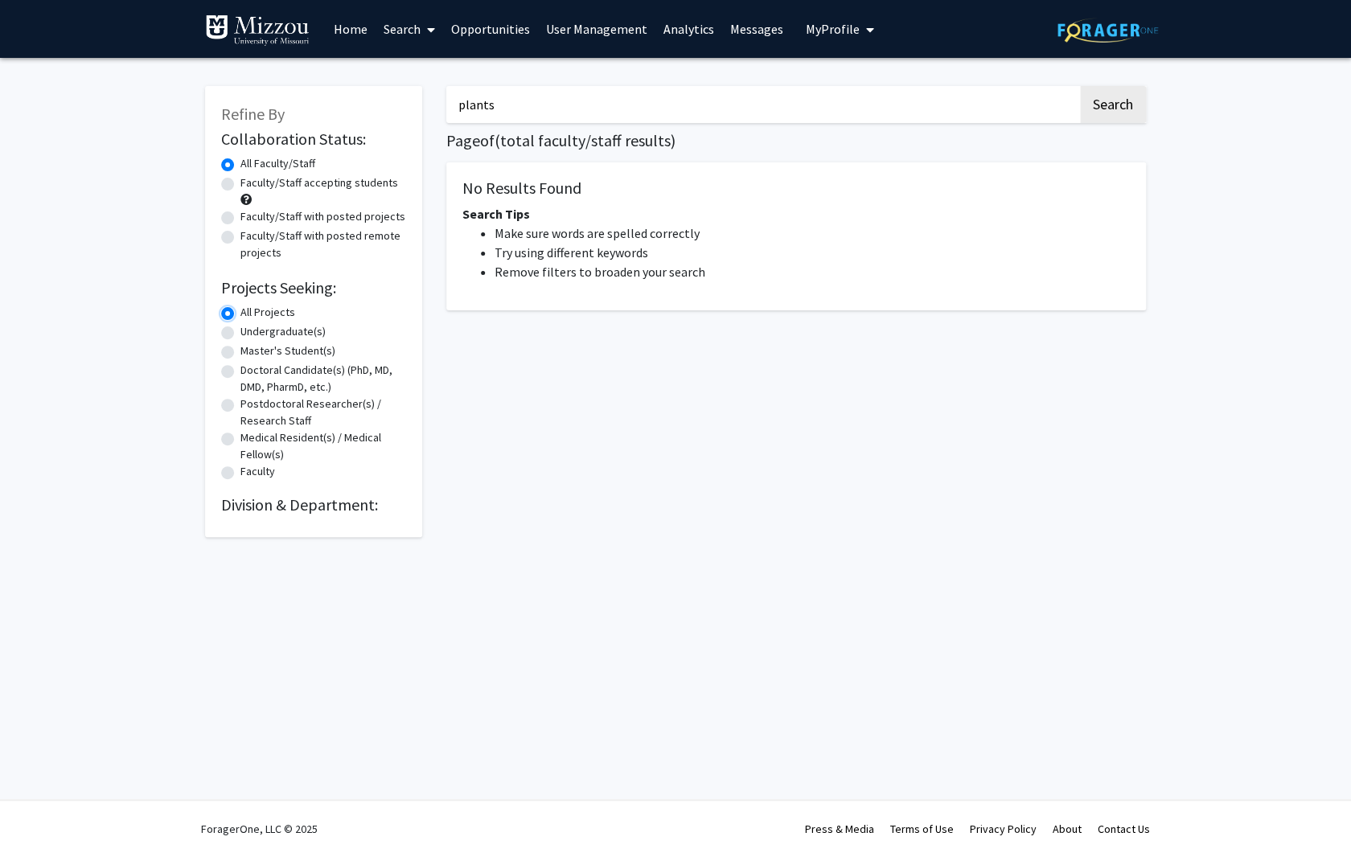
click at [240, 309] on input "All Projects" at bounding box center [245, 309] width 10 height 10
click at [240, 328] on label "Undergraduate(s)" at bounding box center [282, 331] width 85 height 17
click at [240, 328] on input "Undergraduate(s)" at bounding box center [245, 328] width 10 height 10
radio input "true"
click at [240, 163] on label "All Faculty/Staff" at bounding box center [277, 163] width 75 height 17
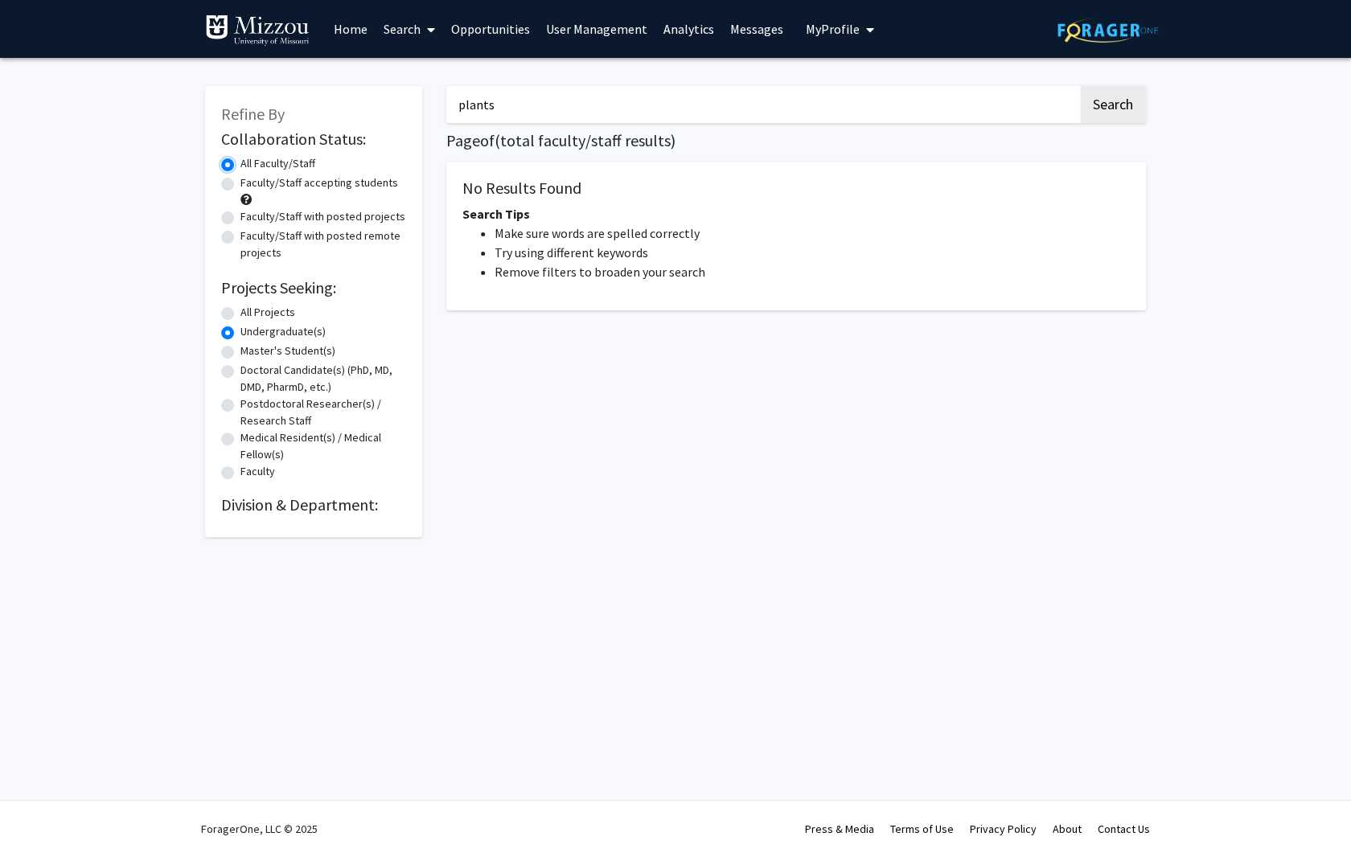
click at [240, 163] on input "All Faculty/Staff" at bounding box center [245, 160] width 10 height 10
click at [227, 306] on div "All Projects" at bounding box center [313, 313] width 185 height 19
click at [346, 205] on div "Faculty/Staff accepting students" at bounding box center [313, 191] width 185 height 34
click at [373, 258] on label "Faculty/Staff with posted remote projects" at bounding box center [323, 245] width 166 height 34
click at [251, 238] on input "Faculty/Staff with posted remote projects" at bounding box center [245, 233] width 10 height 10
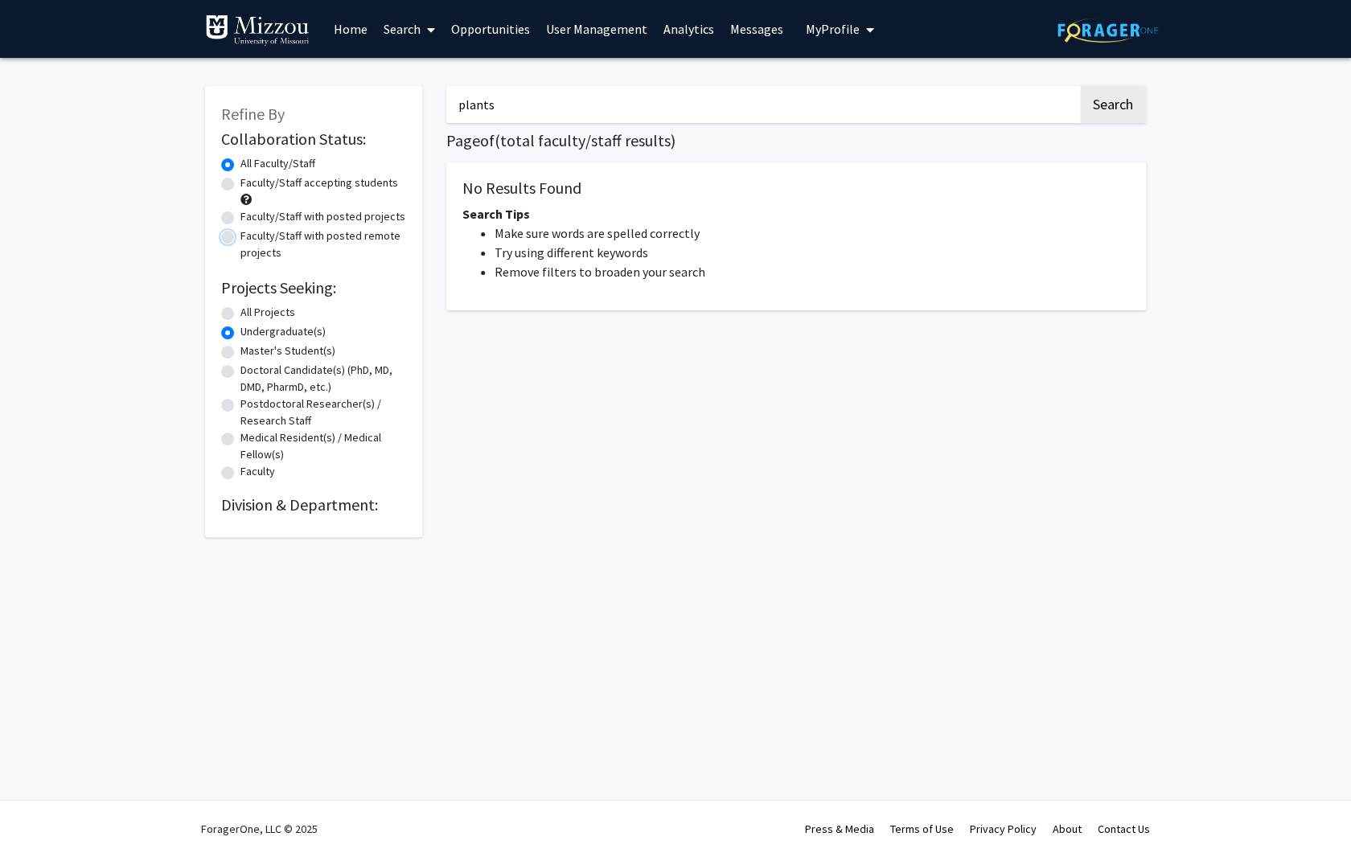
radio input "true"
click at [240, 183] on label "Faculty/Staff accepting students" at bounding box center [319, 182] width 158 height 17
click at [240, 183] on input "Faculty/Staff accepting students" at bounding box center [245, 179] width 10 height 10
radio input "true"
drag, startPoint x: 630, startPoint y: 113, endPoint x: 302, endPoint y: 101, distance: 328.3
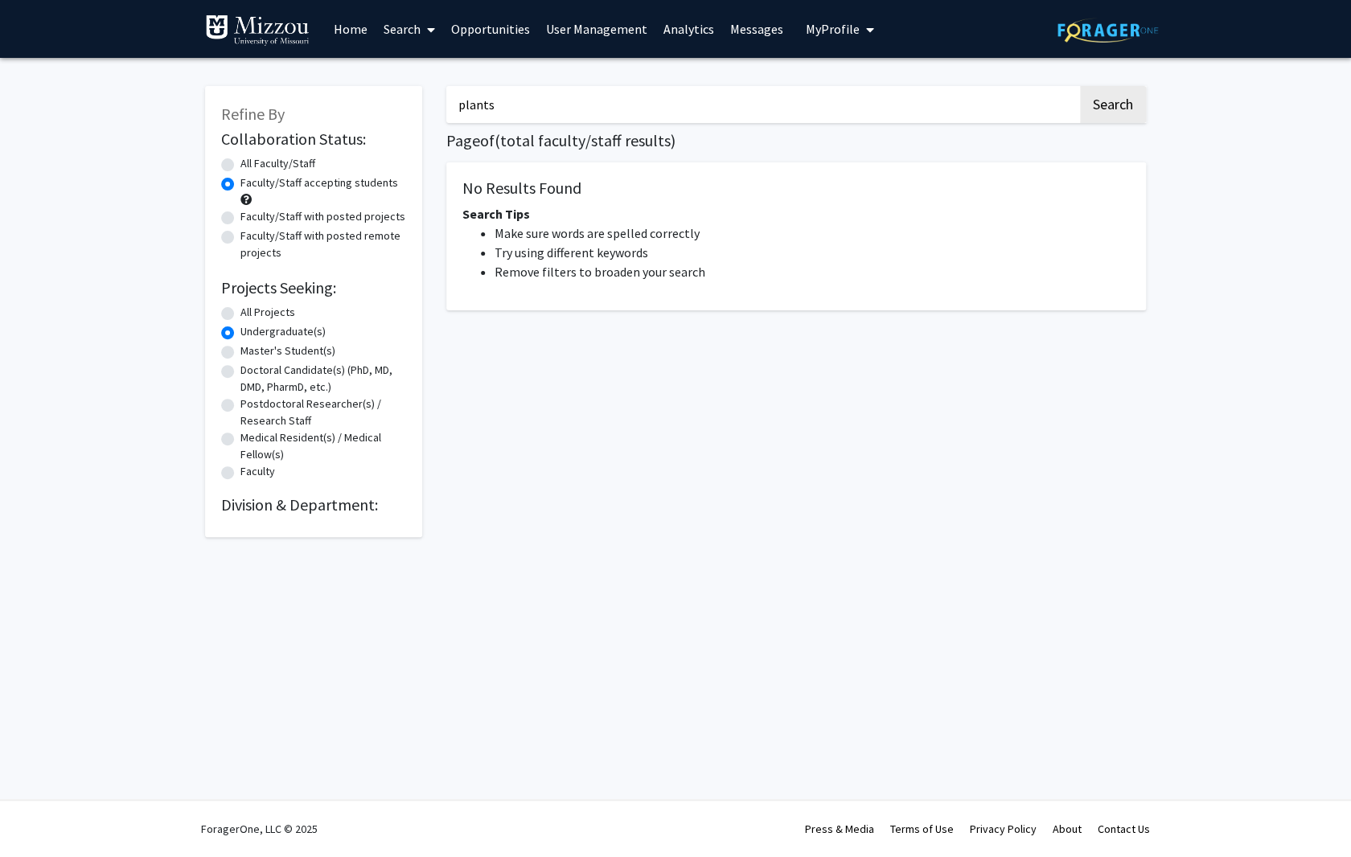
click at [446, 101] on input "plants" at bounding box center [761, 104] width 631 height 37
click at [1080, 86] on button "Search" at bounding box center [1113, 104] width 66 height 37
click at [1119, 112] on button "Search" at bounding box center [1113, 104] width 66 height 37
click at [814, 23] on span "My Profile" at bounding box center [833, 29] width 54 height 16
click at [430, 28] on icon at bounding box center [431, 29] width 8 height 13
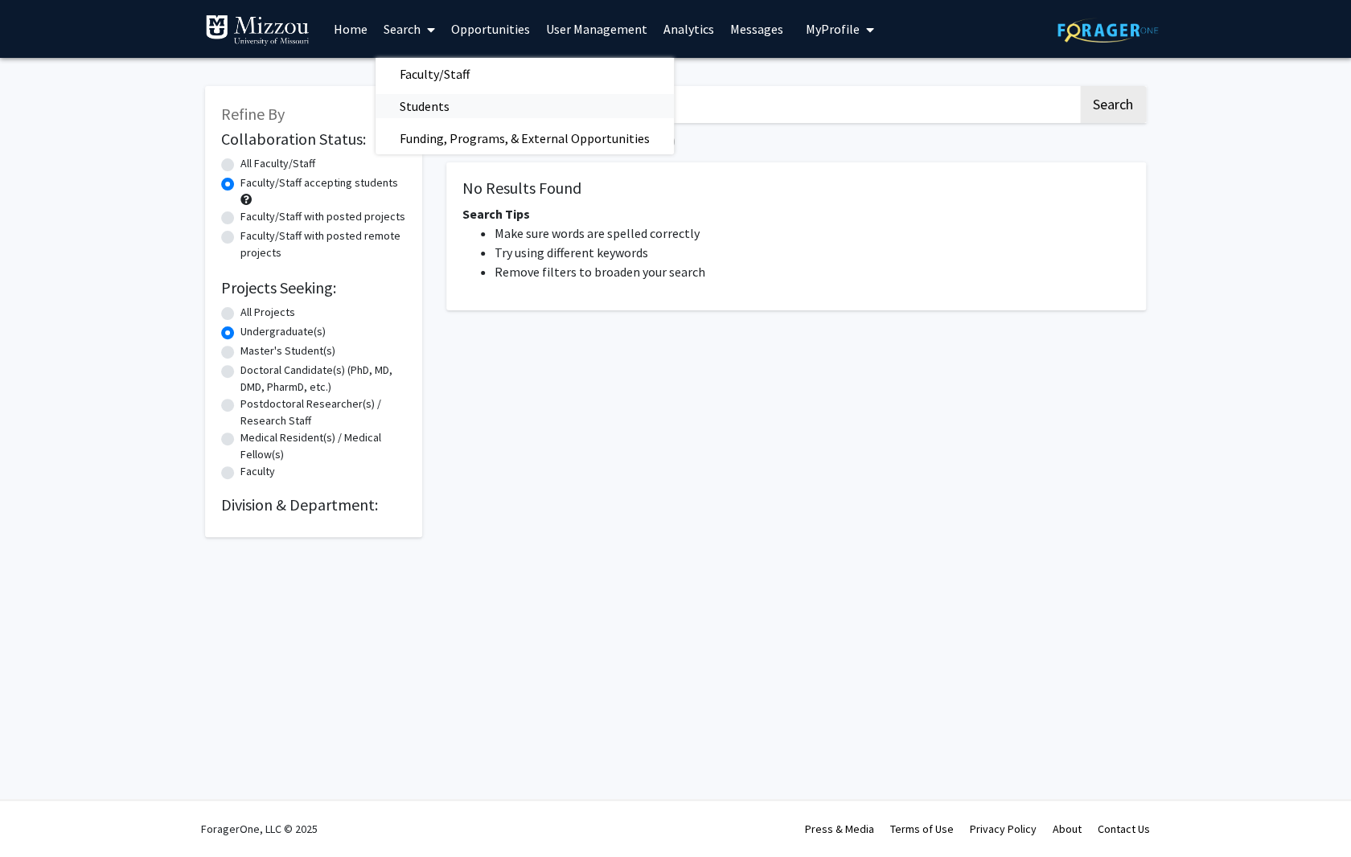
click at [425, 108] on span "Students" at bounding box center [425, 106] width 98 height 32
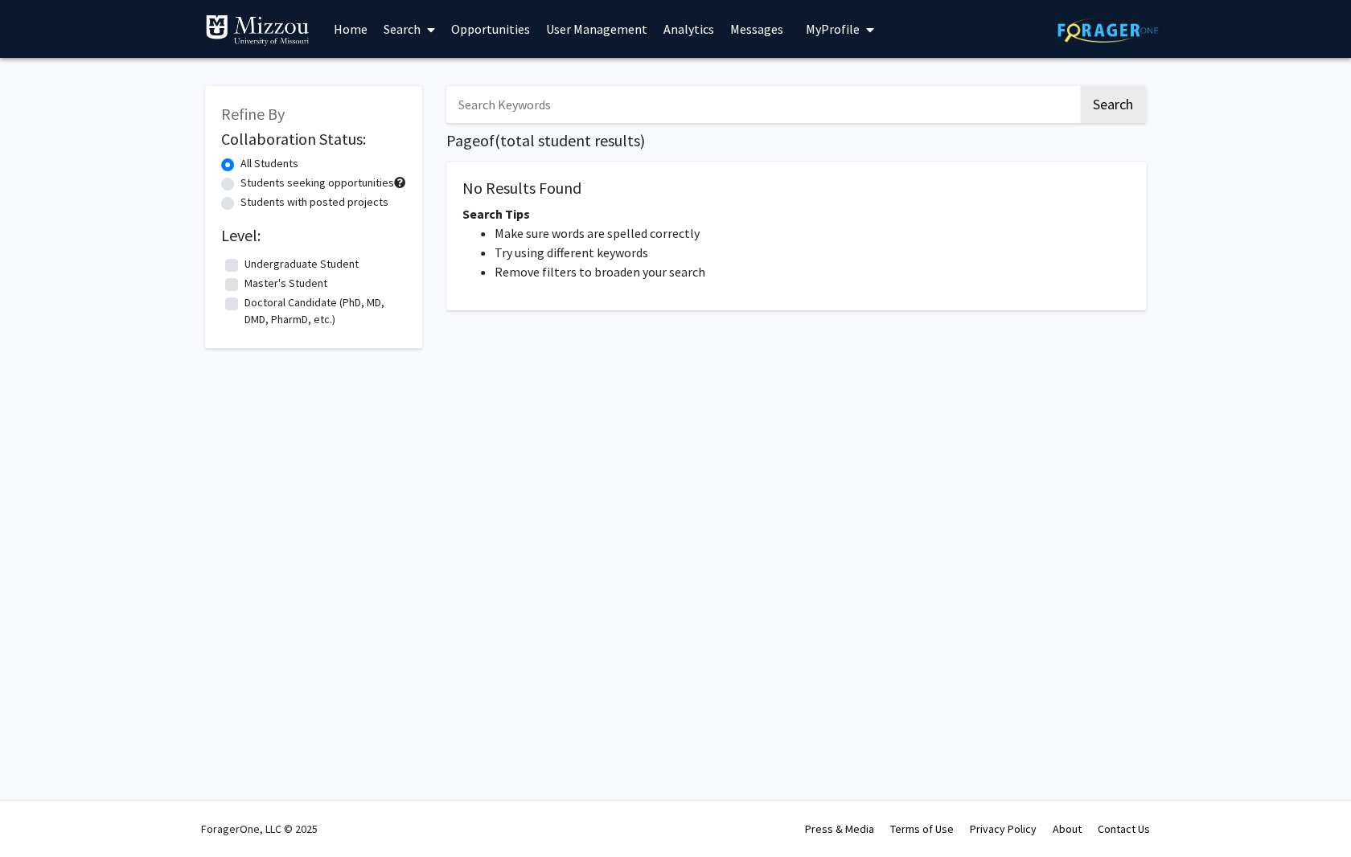
click at [542, 112] on input "Search Keywords" at bounding box center [761, 104] width 631 height 37
type input "plants"
click at [1080, 86] on button "Search" at bounding box center [1113, 104] width 66 height 37
click at [592, 27] on link "User Management" at bounding box center [596, 29] width 117 height 56
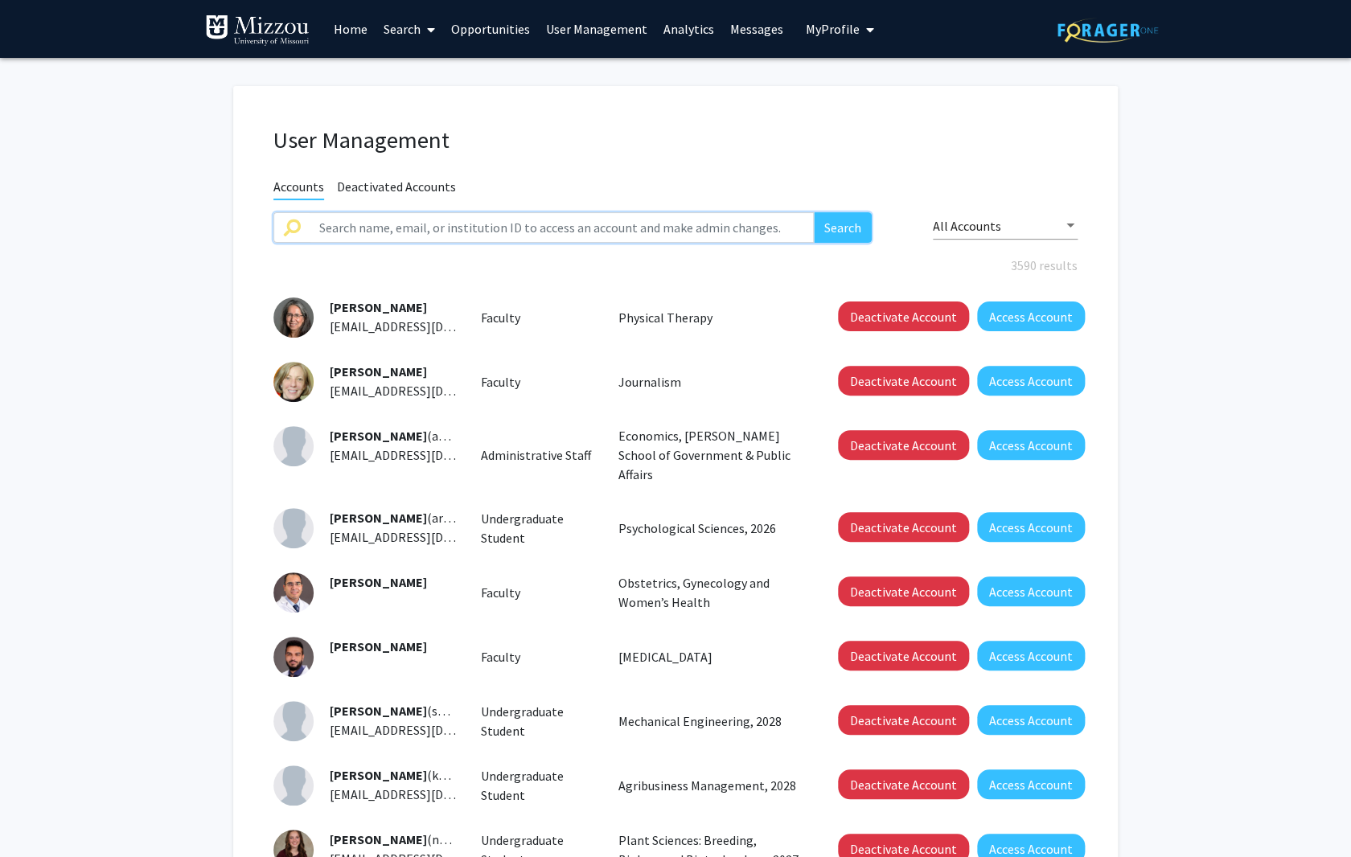
click at [401, 236] on input "text" at bounding box center [562, 227] width 504 height 31
type input "plants"
click at [814, 212] on button "Search" at bounding box center [843, 227] width 58 height 31
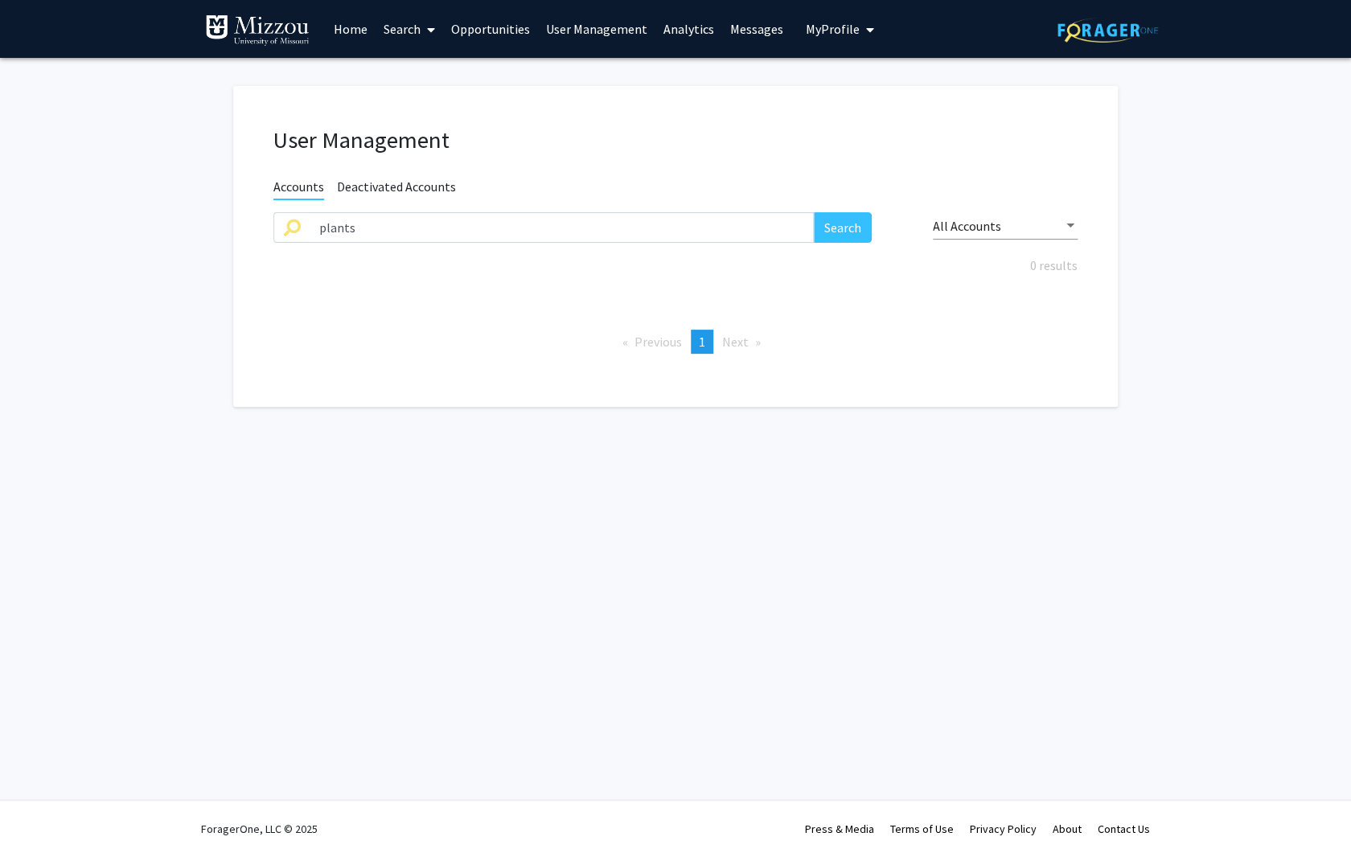
click at [406, 27] on link "Search" at bounding box center [410, 29] width 68 height 56
click at [427, 69] on span "Faculty/Staff" at bounding box center [435, 74] width 118 height 32
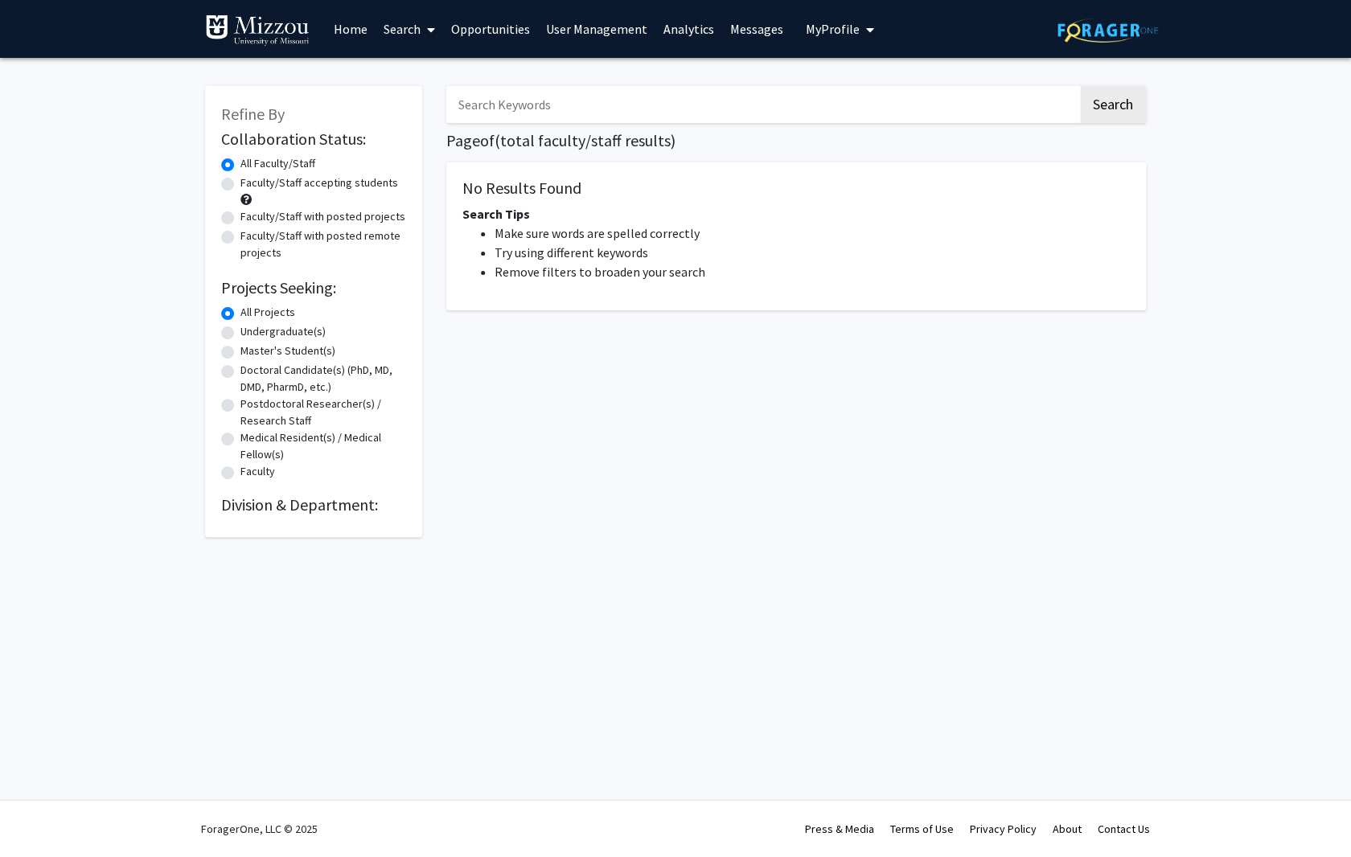
click at [261, 505] on h2 "Division & Department:" at bounding box center [313, 504] width 185 height 19
click at [344, 28] on link "Home" at bounding box center [351, 29] width 50 height 56
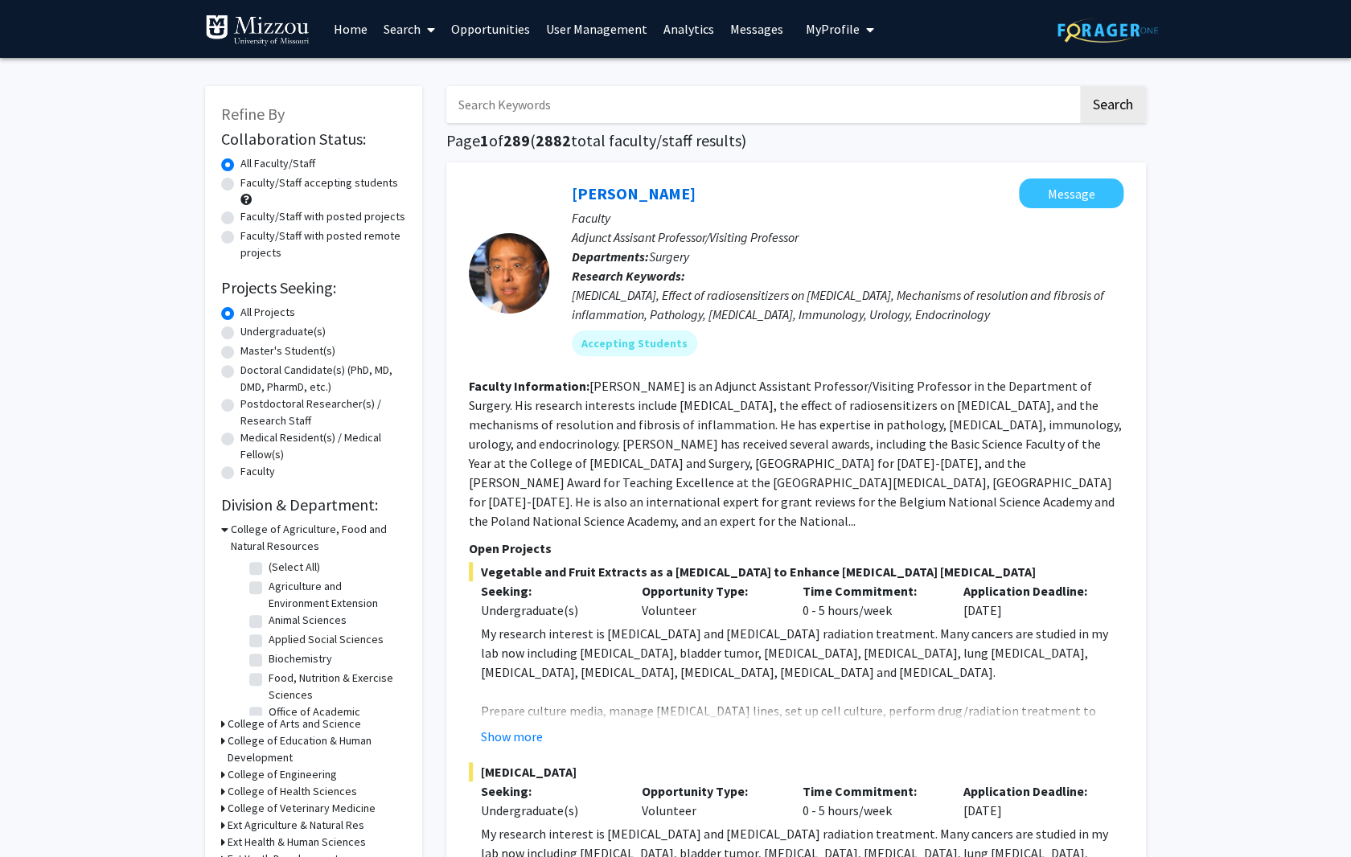
click at [570, 105] on input "Search Keywords" at bounding box center [761, 104] width 631 height 37
type input "plants"
click at [1080, 86] on button "Search" at bounding box center [1113, 104] width 66 height 37
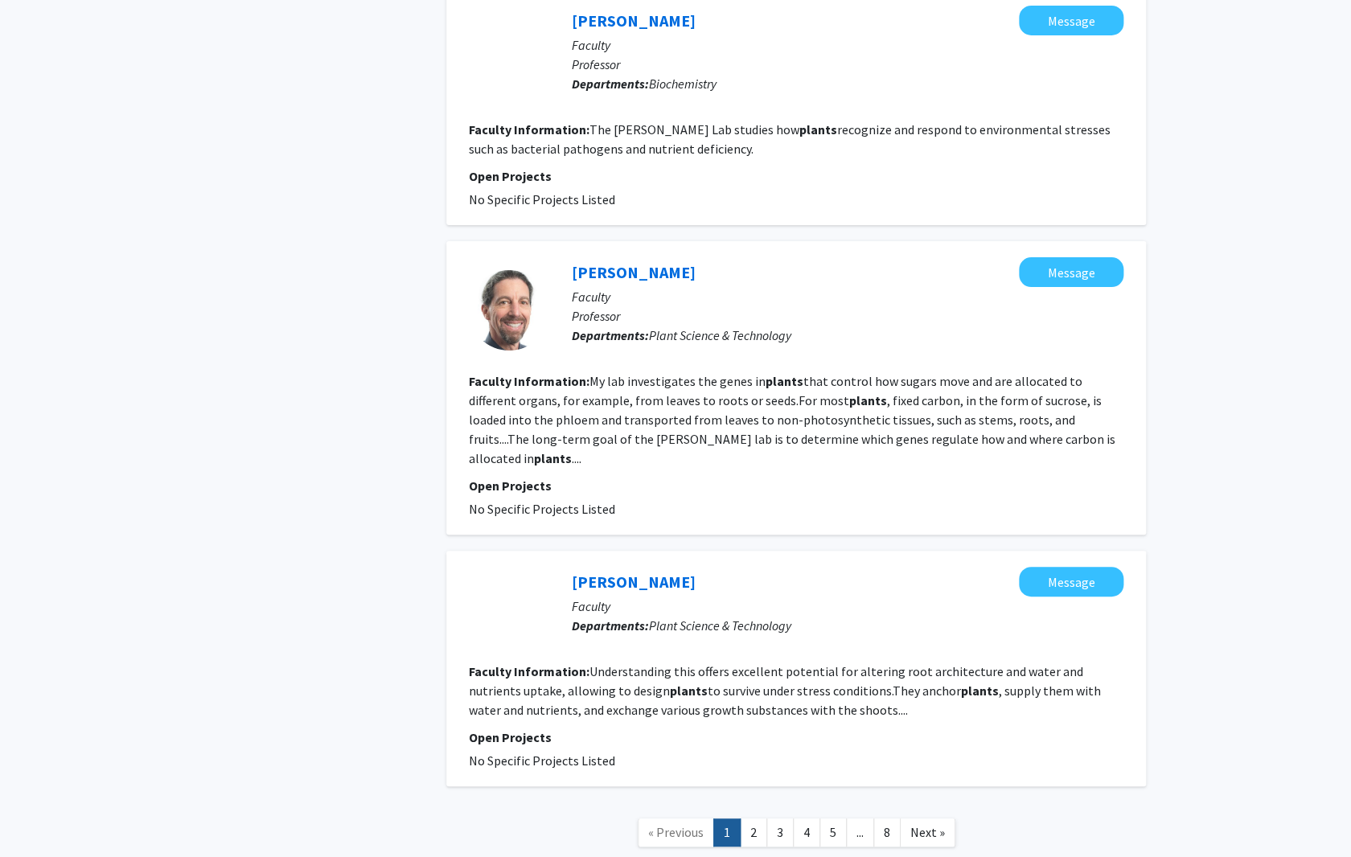
scroll to position [2596, 0]
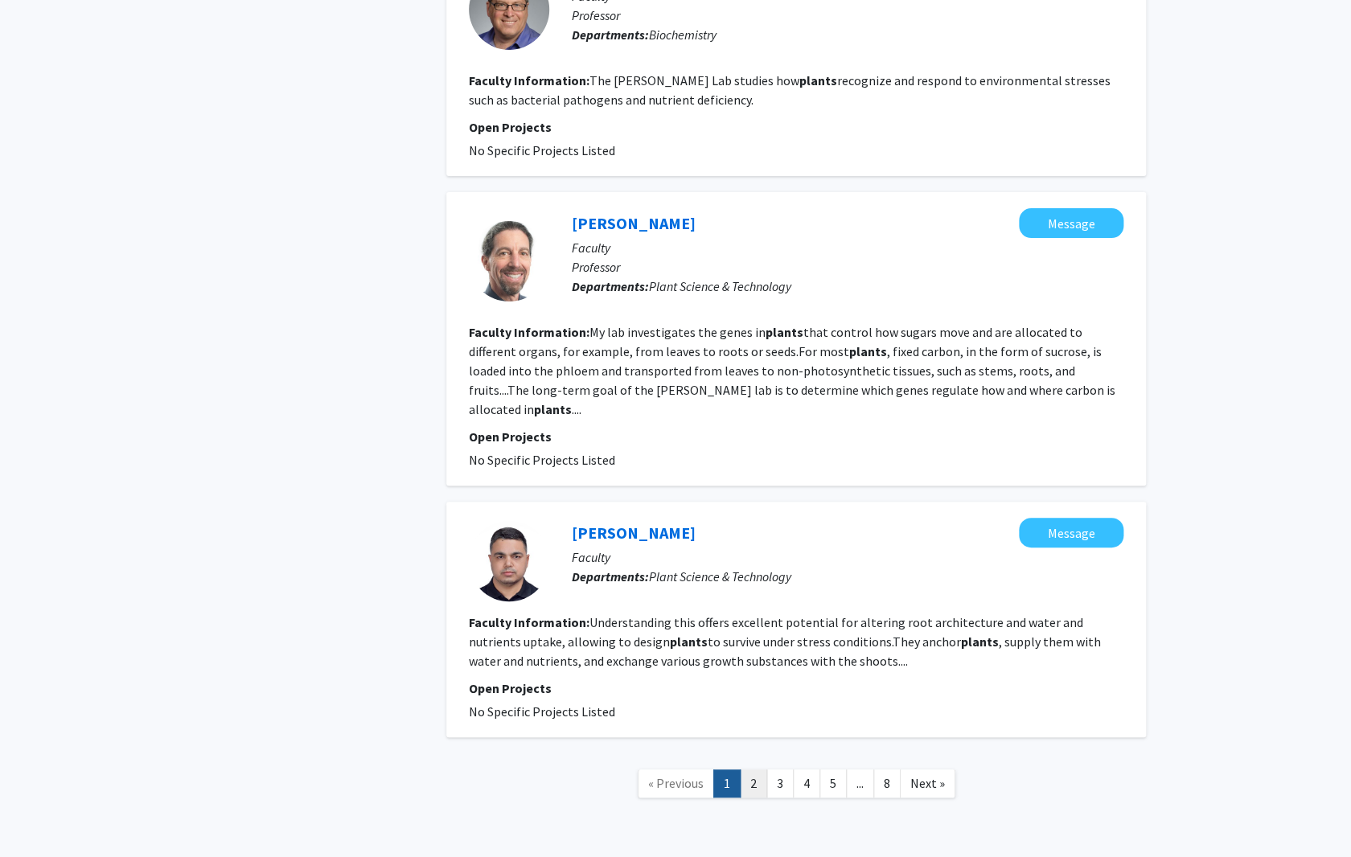
click at [756, 770] on link "2" at bounding box center [753, 784] width 27 height 28
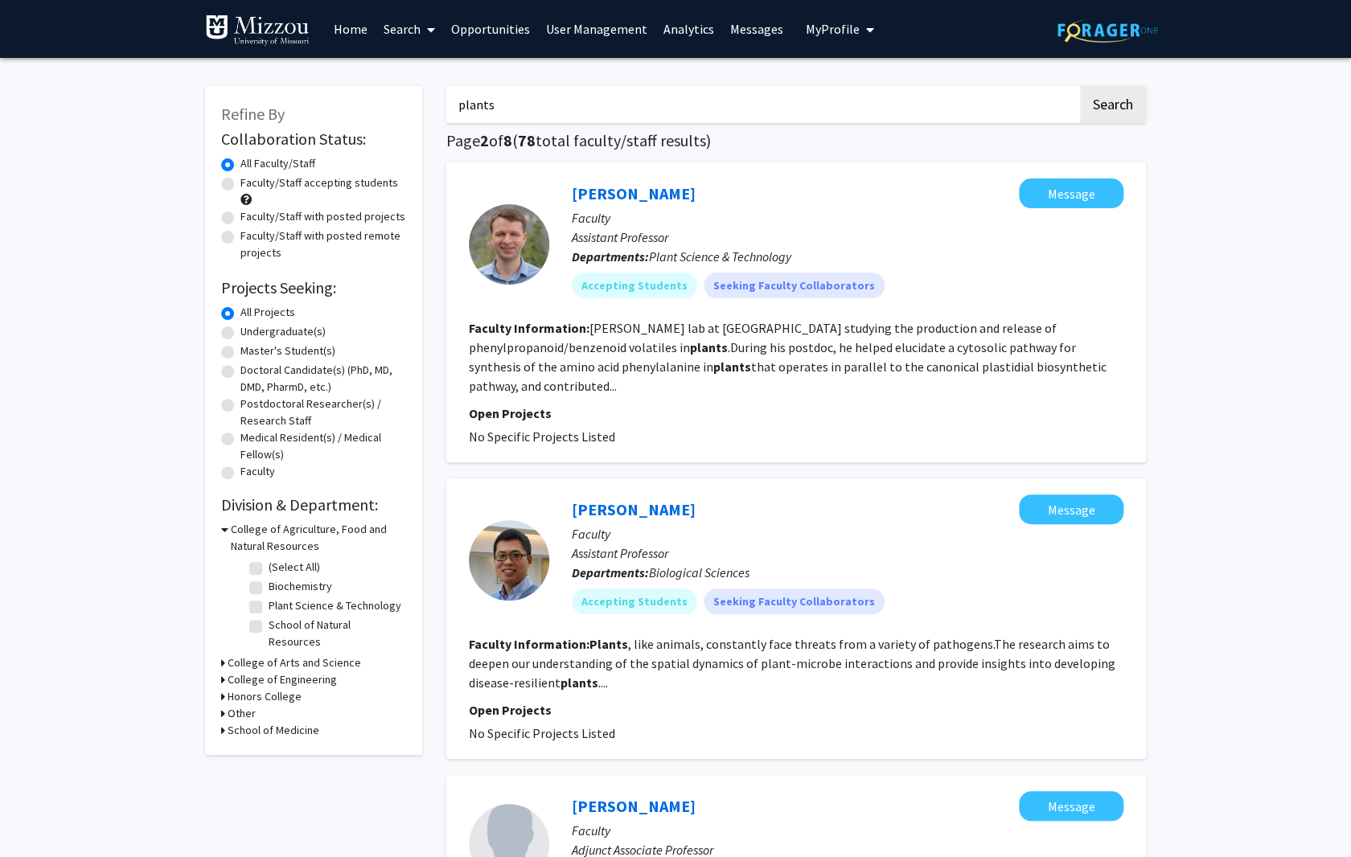
scroll to position [2, 0]
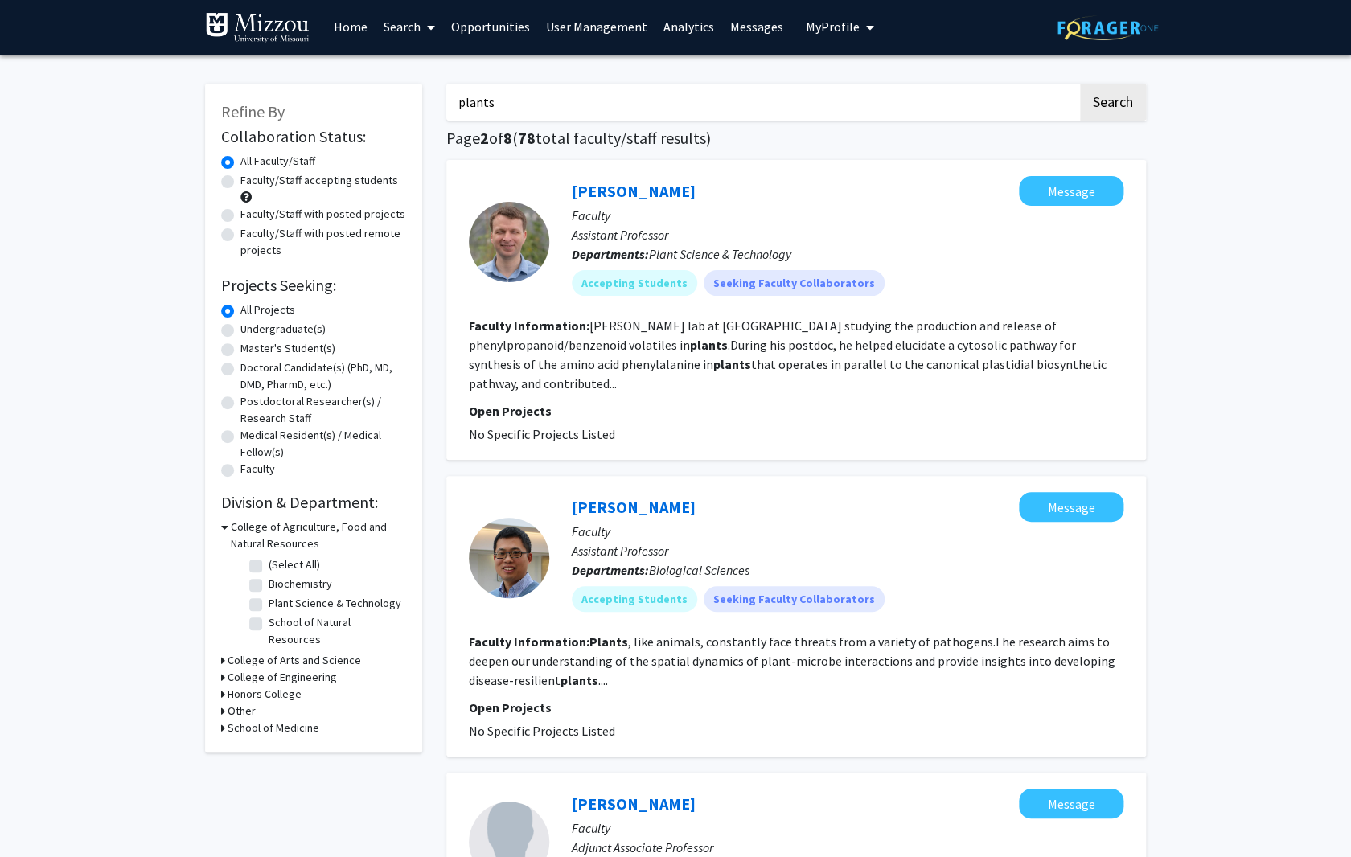
click at [240, 178] on label "Faculty/Staff accepting students" at bounding box center [319, 180] width 158 height 17
click at [240, 178] on input "Faculty/Staff accepting students" at bounding box center [245, 177] width 10 height 10
radio input "true"
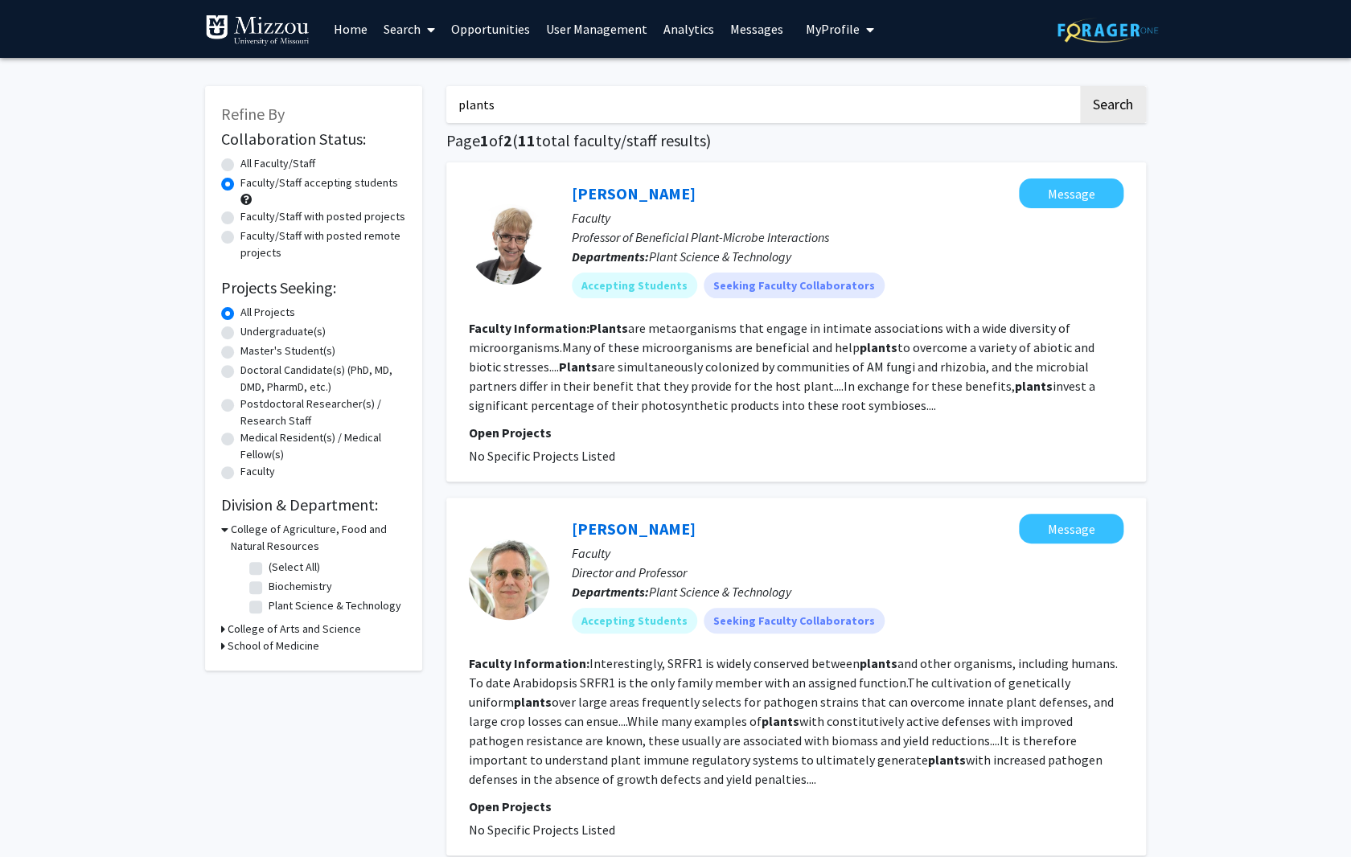
drag, startPoint x: 511, startPoint y: 109, endPoint x: 422, endPoint y: 109, distance: 88.5
click at [507, 108] on input "plants" at bounding box center [761, 104] width 631 height 37
click at [240, 218] on label "Faculty/Staff with posted projects" at bounding box center [322, 216] width 165 height 17
click at [240, 218] on input "Faculty/Staff with posted projects" at bounding box center [245, 213] width 10 height 10
radio input "true"
